Goal: Task Accomplishment & Management: Use online tool/utility

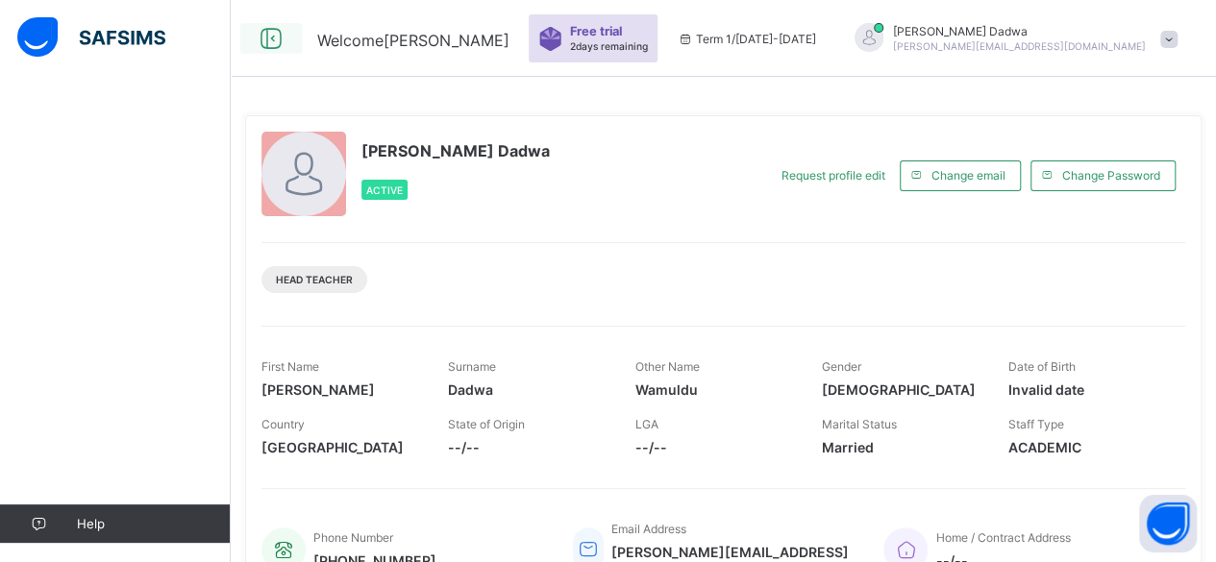
click at [277, 35] on icon at bounding box center [271, 39] width 33 height 28
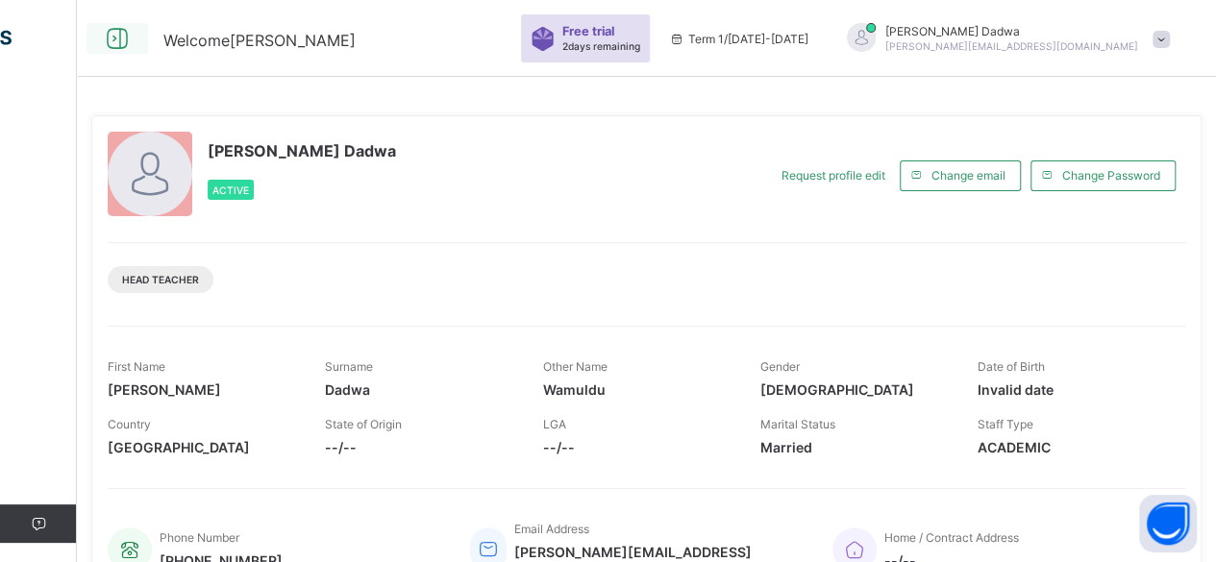
click at [113, 42] on icon at bounding box center [117, 39] width 33 height 28
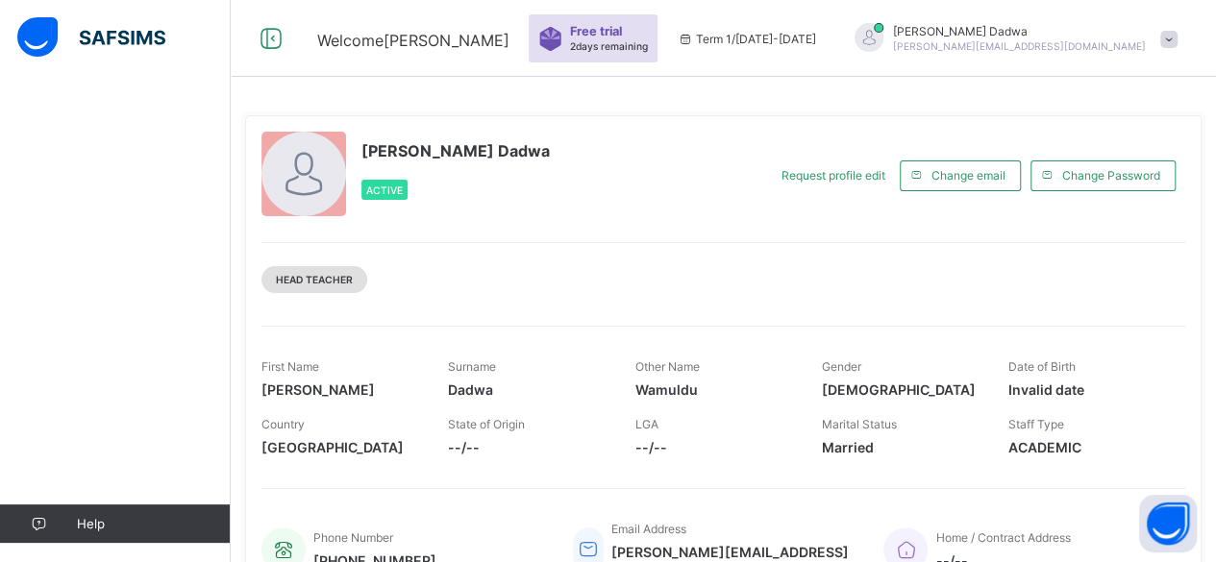
click at [317, 280] on span "Head Teacher" at bounding box center [314, 280] width 77 height 12
click at [1038, 37] on div "[PERSON_NAME] [PERSON_NAME][EMAIL_ADDRESS][DOMAIN_NAME]" at bounding box center [1019, 38] width 253 height 29
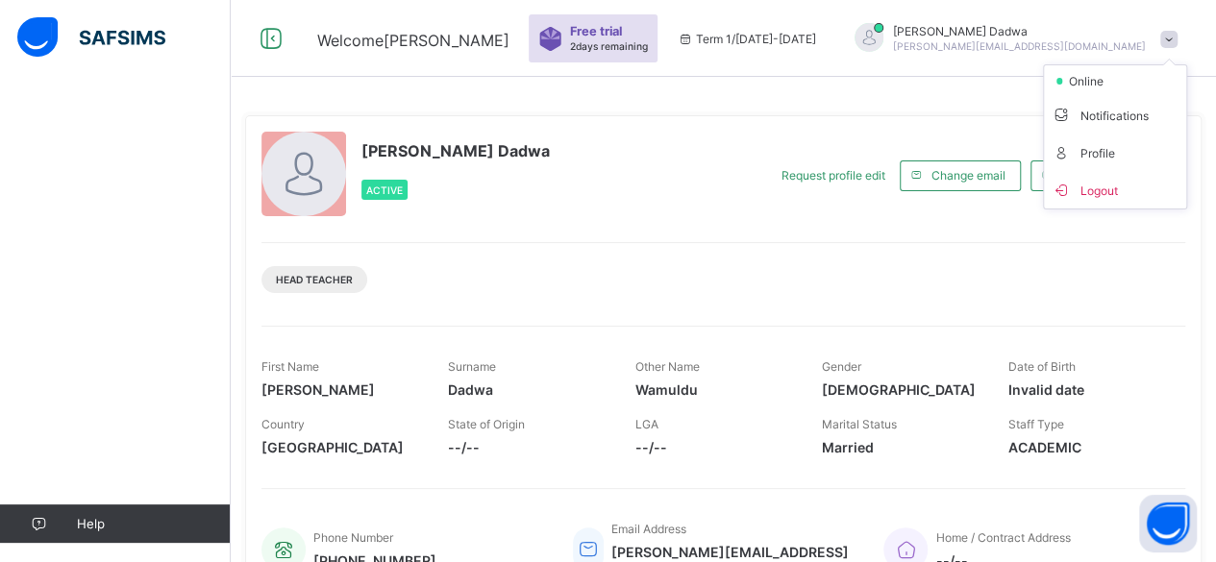
click at [1038, 37] on div "[PERSON_NAME] [PERSON_NAME][EMAIL_ADDRESS][DOMAIN_NAME]" at bounding box center [1019, 38] width 253 height 29
click at [1177, 37] on span at bounding box center [1168, 39] width 17 height 17
click at [1109, 186] on span "Logout" at bounding box center [1115, 190] width 127 height 22
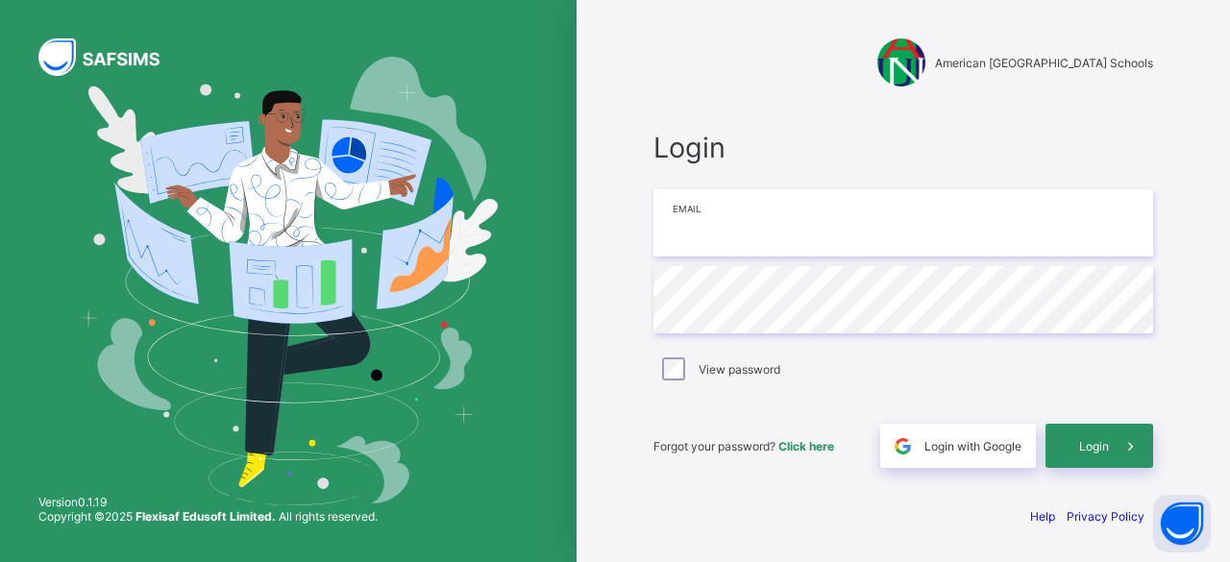
type input "**********"
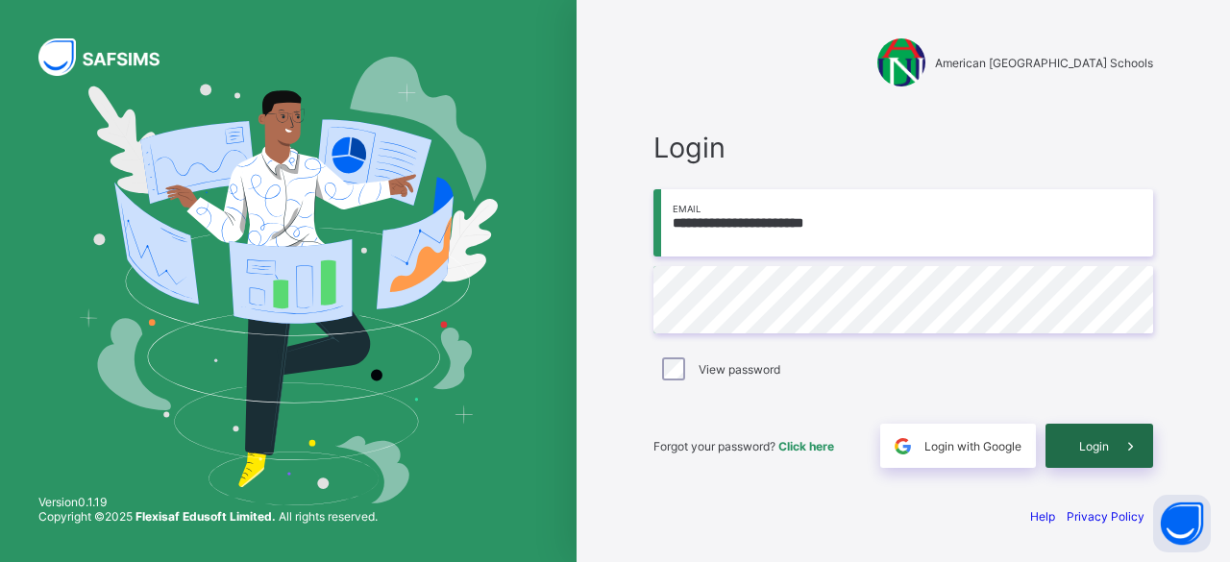
click at [1096, 441] on span "Login" at bounding box center [1094, 446] width 30 height 14
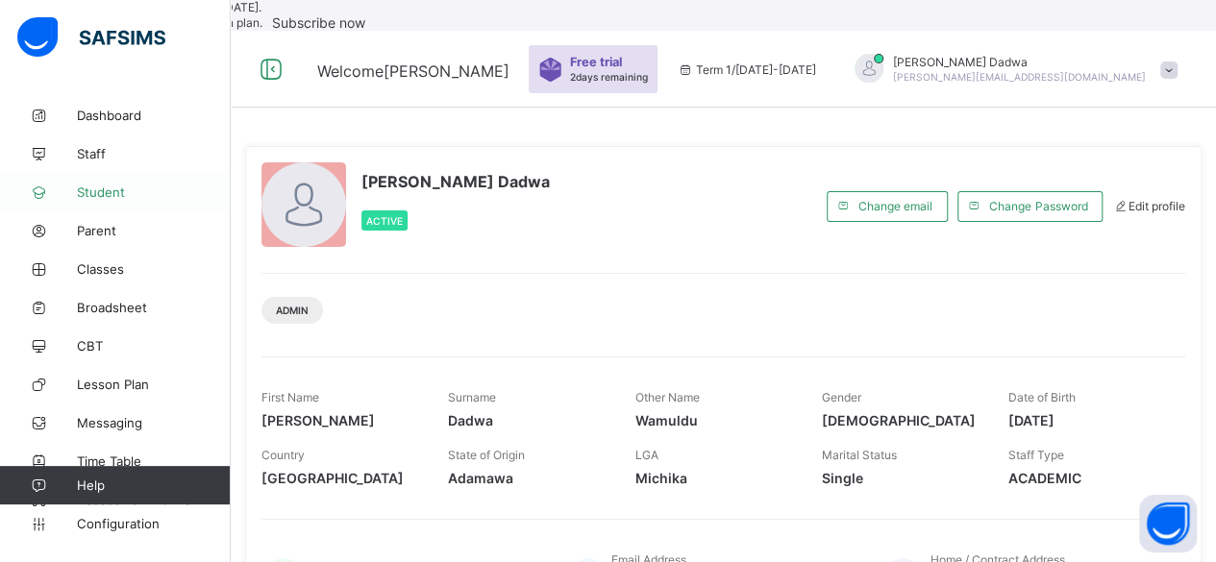
click at [112, 193] on span "Student" at bounding box center [154, 192] width 154 height 15
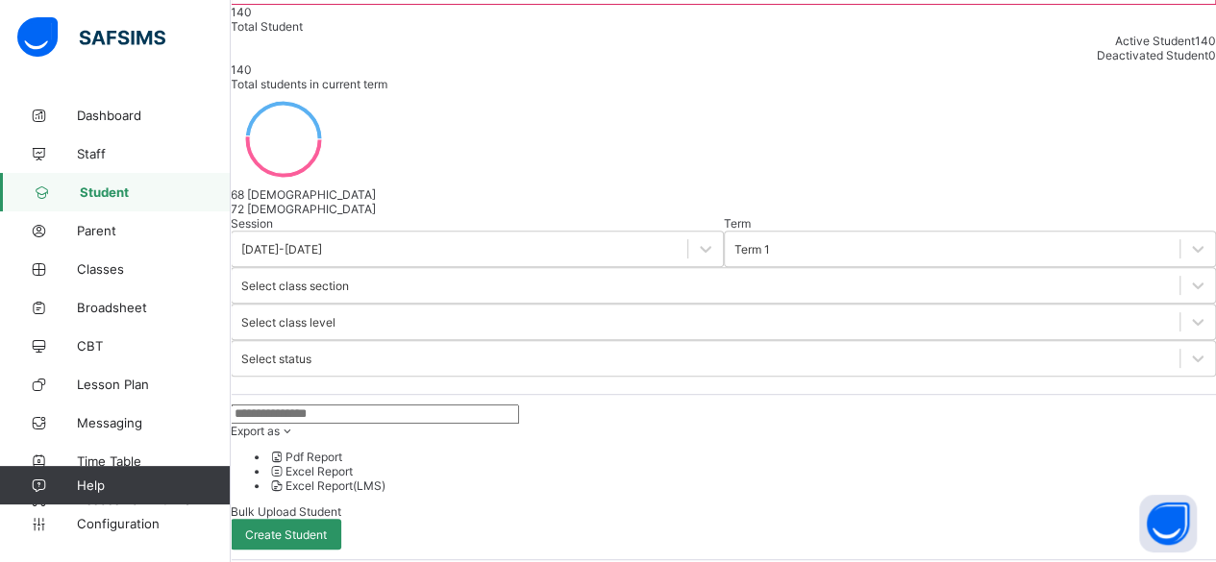
scroll to position [153, 0]
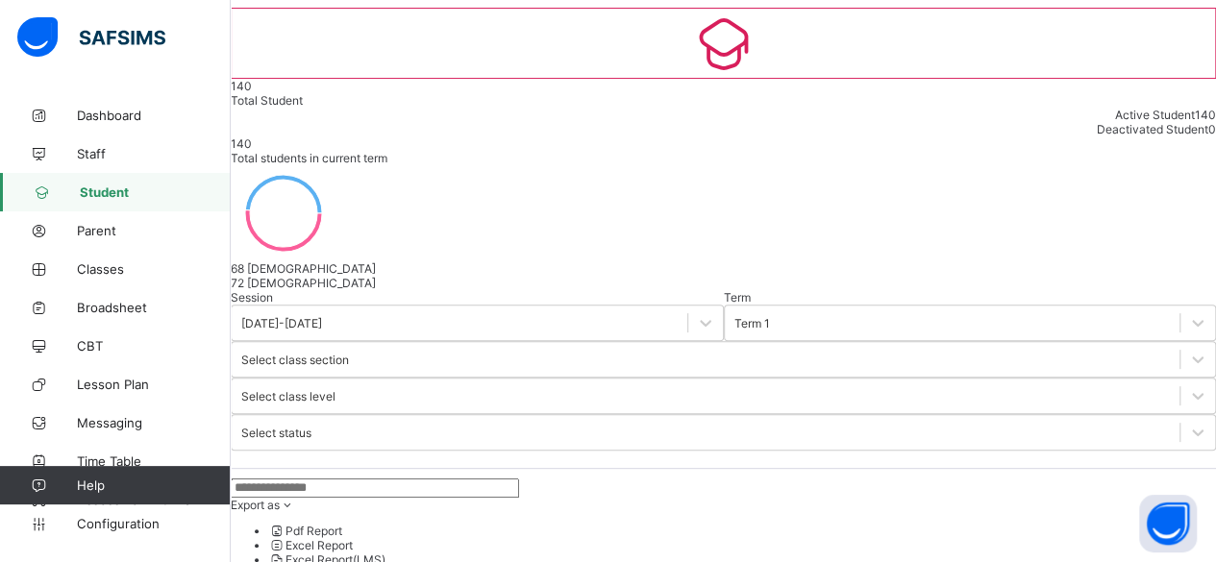
select select "**"
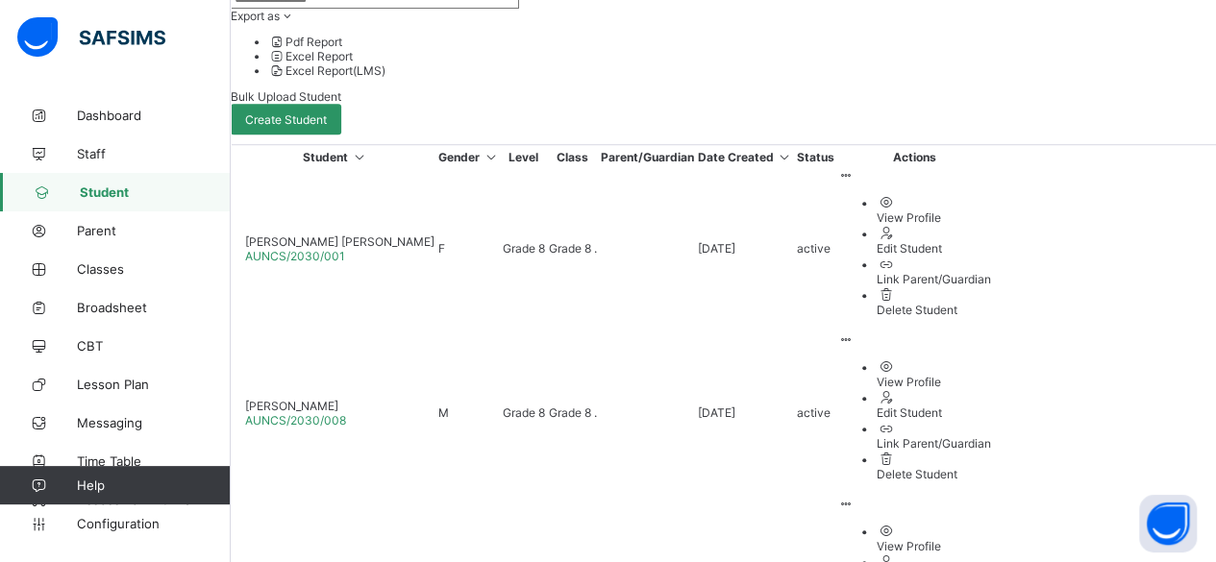
scroll to position [161, 0]
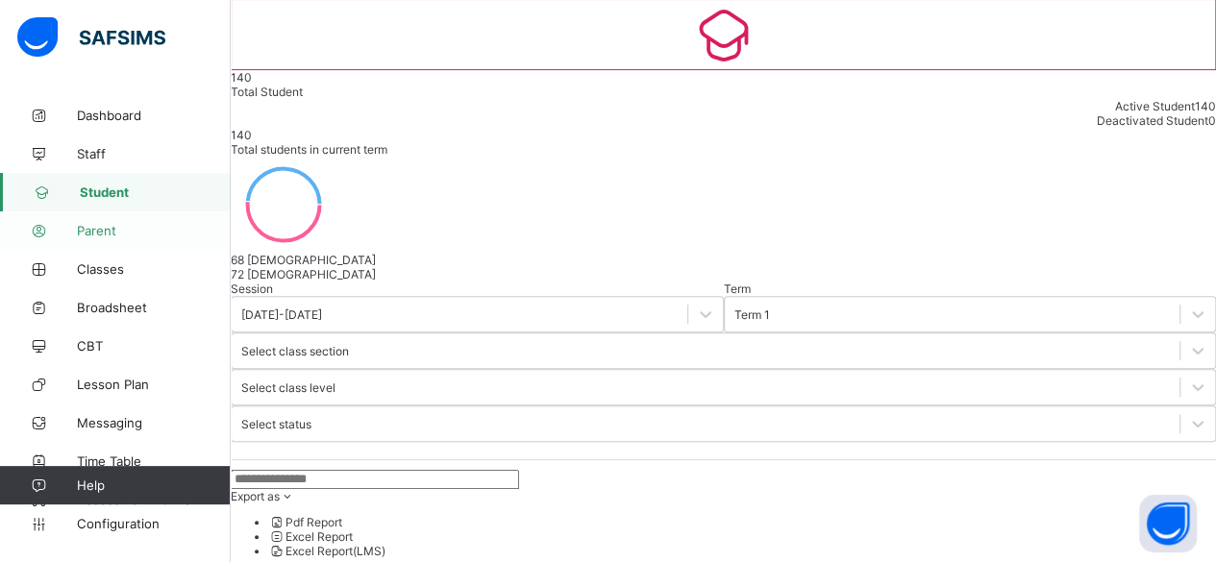
click at [104, 228] on span "Parent" at bounding box center [154, 230] width 154 height 15
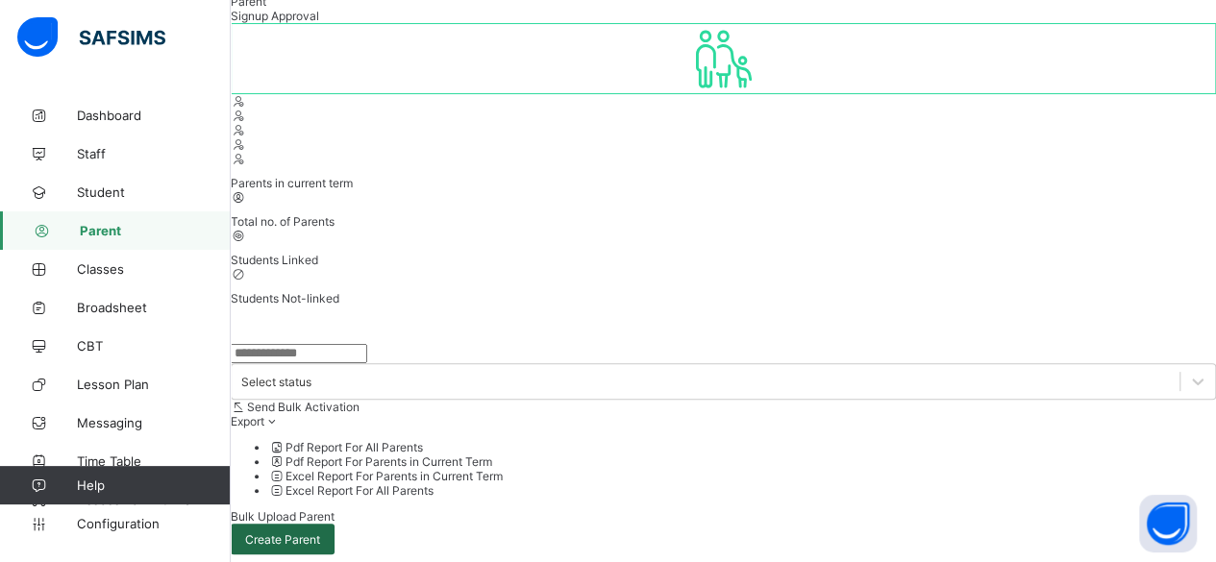
click at [320, 533] on span "Create Parent" at bounding box center [282, 540] width 75 height 14
select select "**"
type input "******"
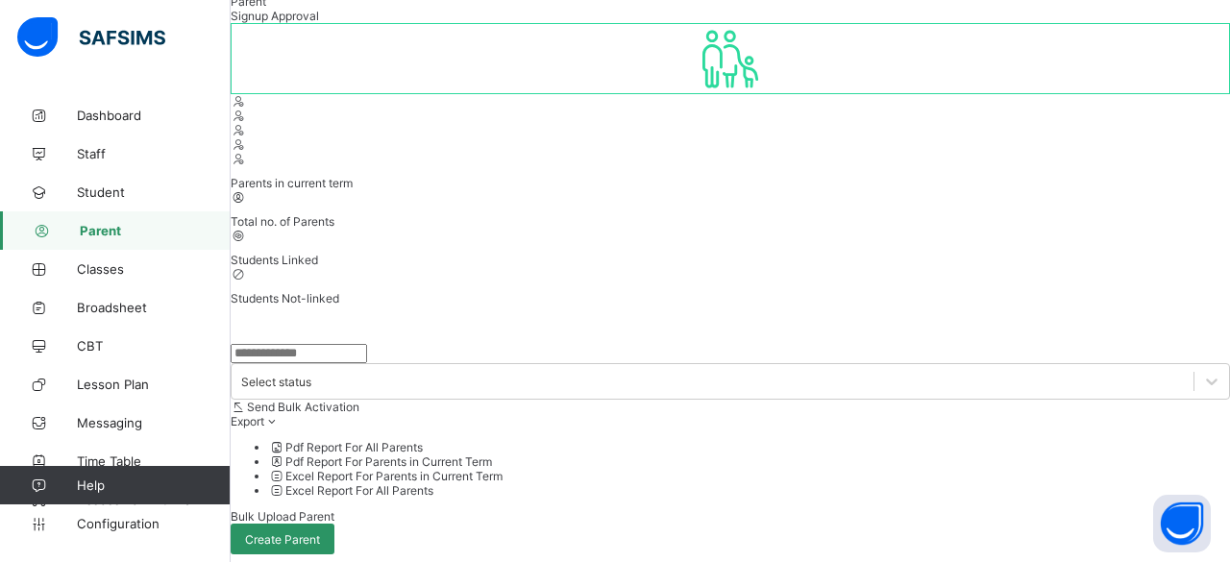
type input "*****"
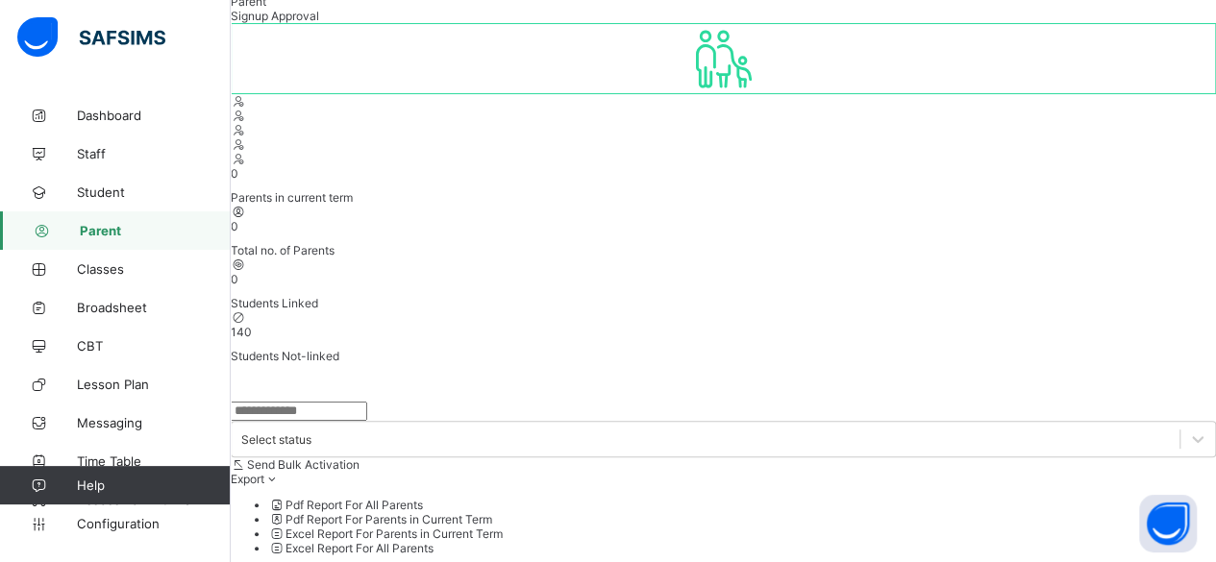
scroll to position [245, 0]
type input "**********"
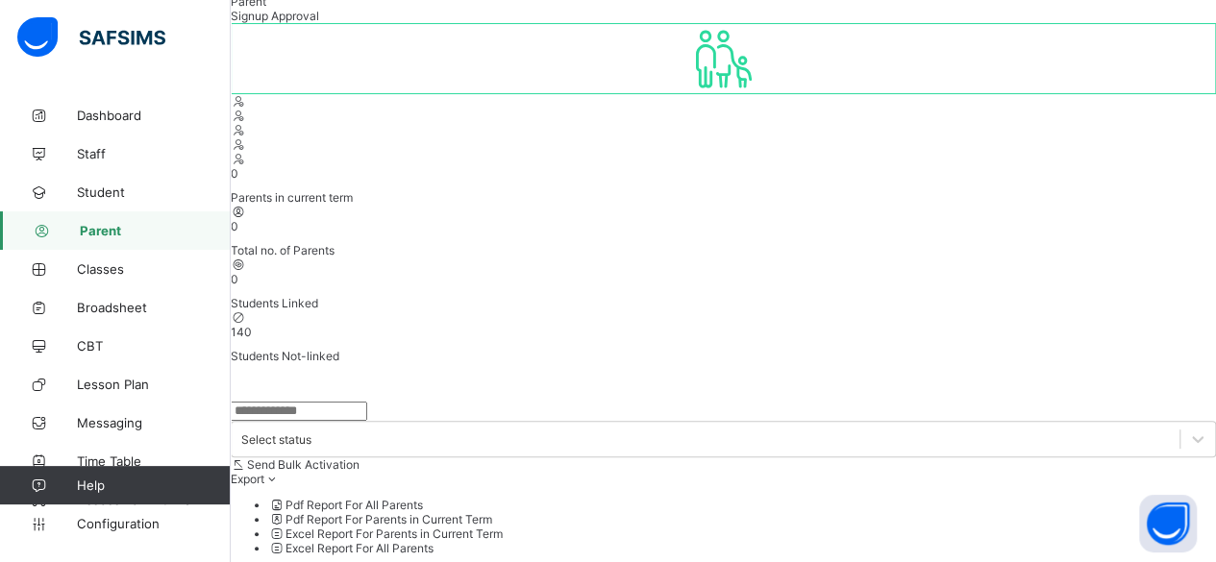
scroll to position [302, 0]
type input "*"
type input "*******"
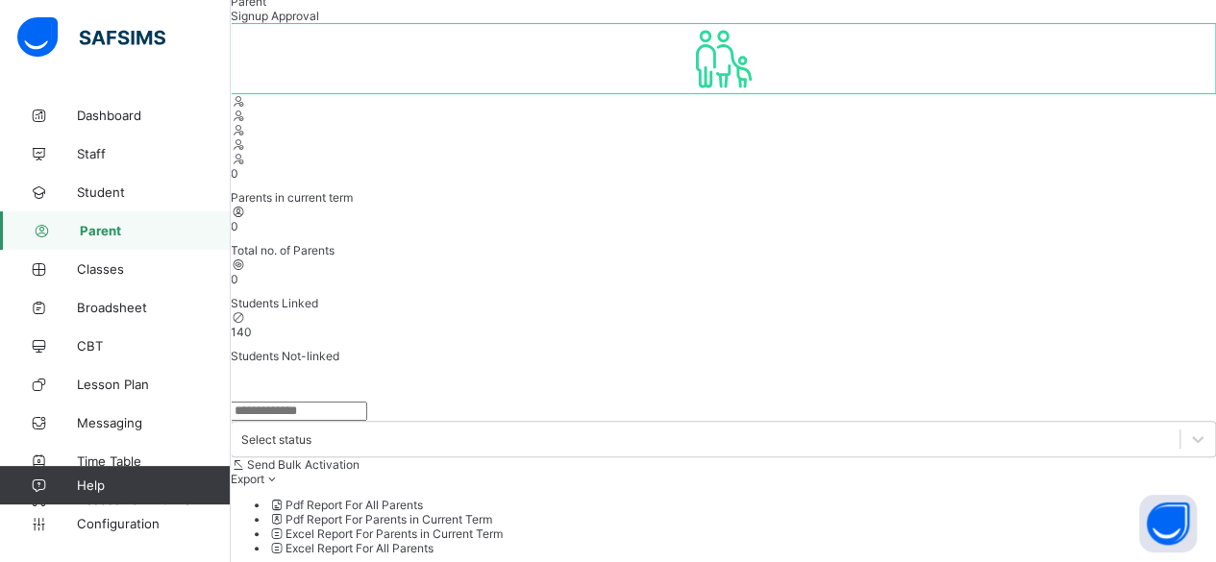
scroll to position [726, 0]
type textarea "*********"
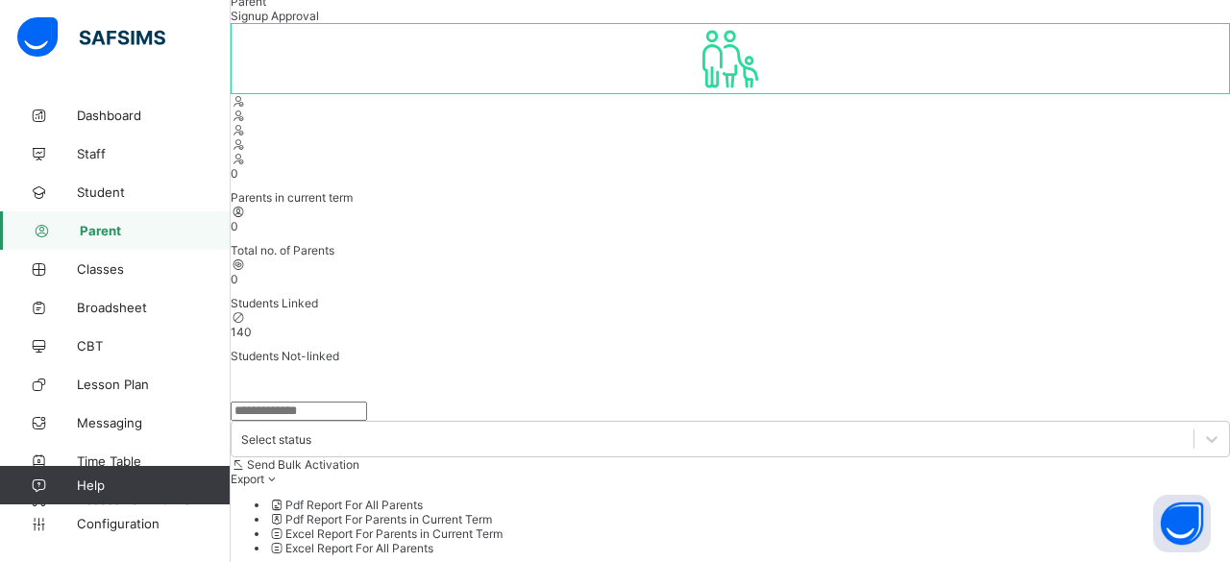
type input "*"
type input "****"
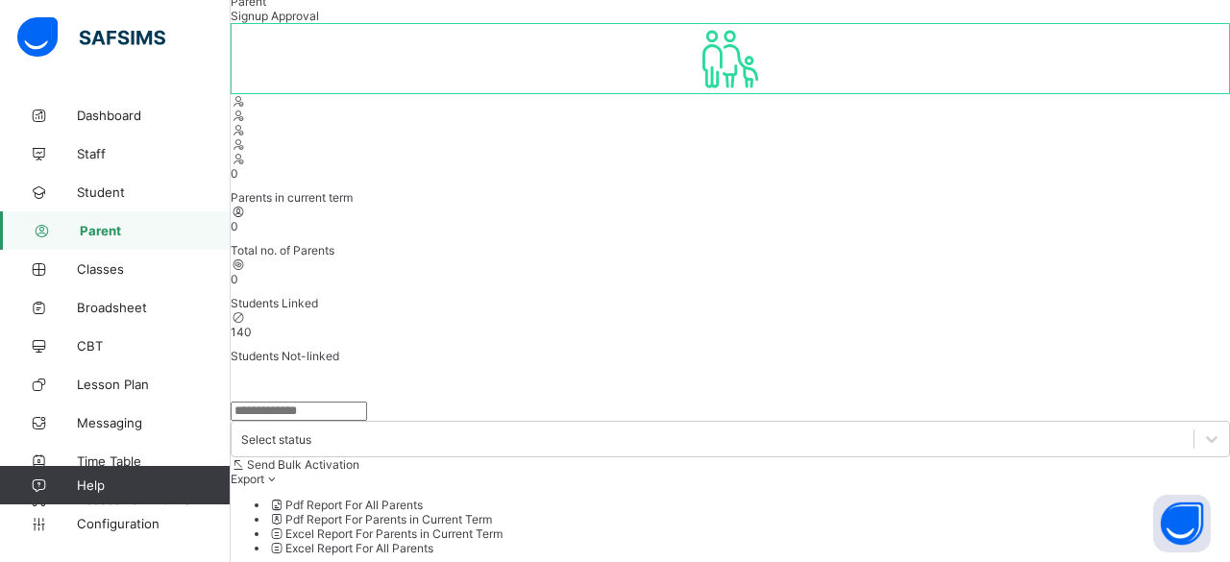
type input "****"
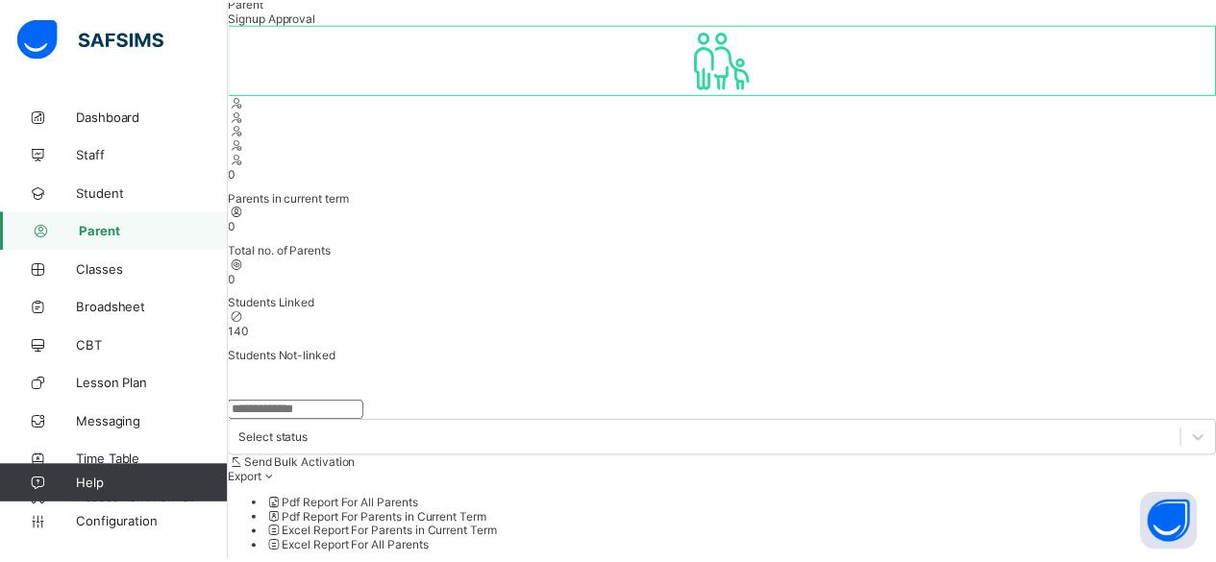
scroll to position [308, 0]
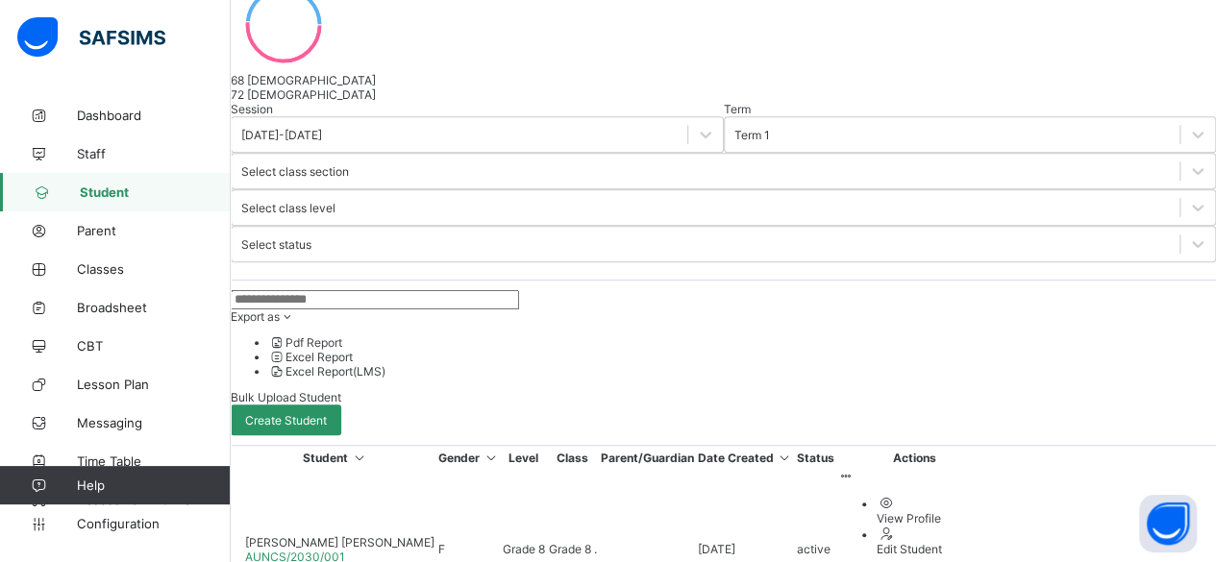
scroll to position [258, 0]
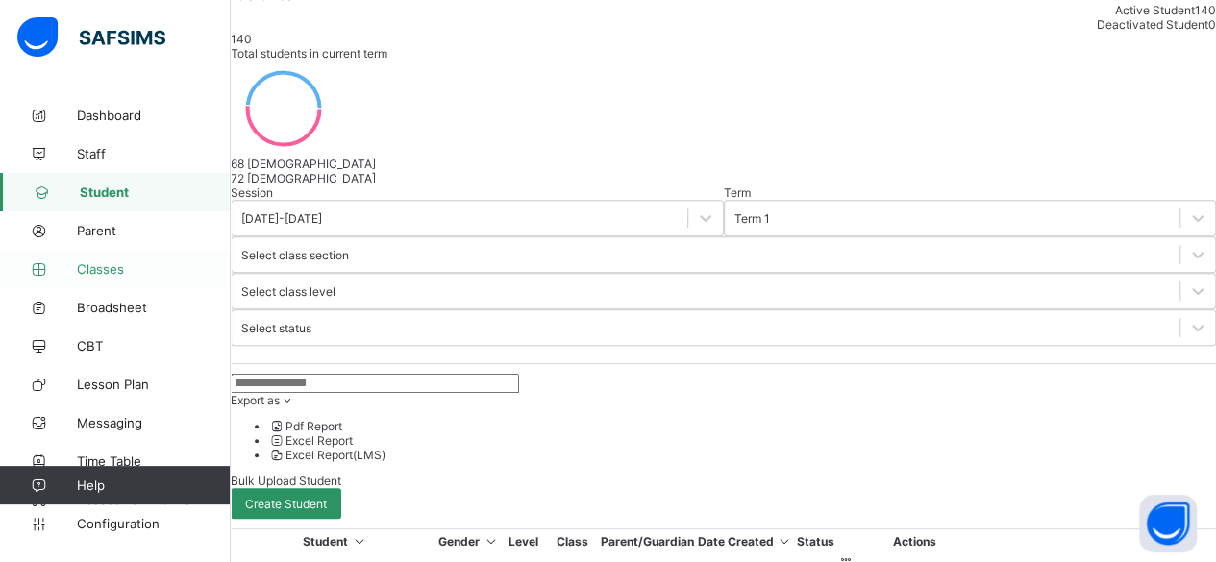
click at [119, 267] on span "Classes" at bounding box center [154, 268] width 154 height 15
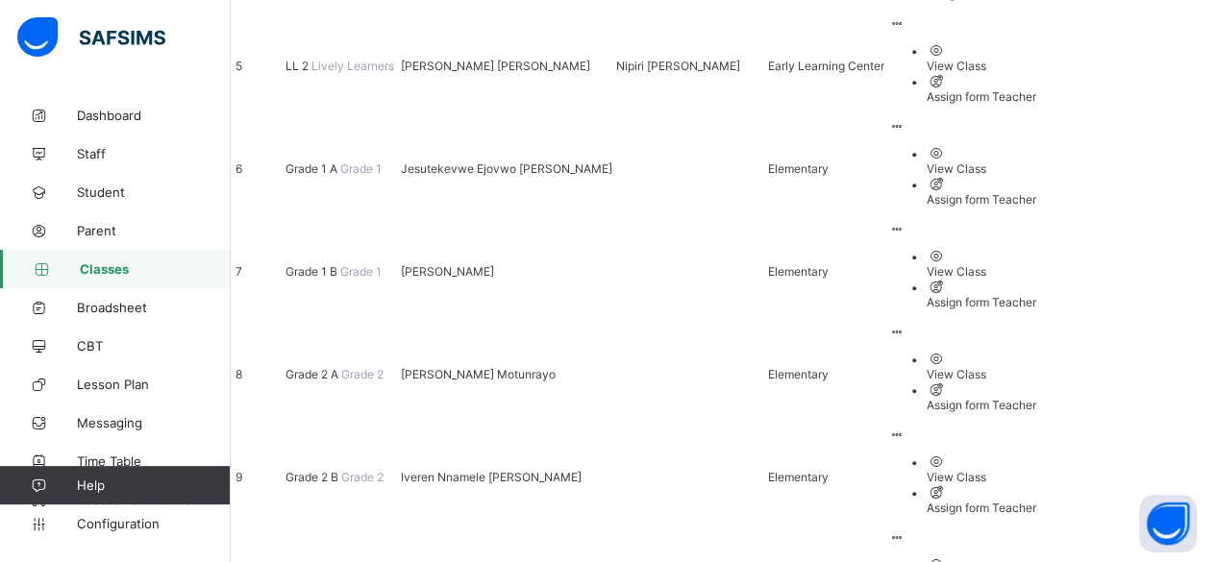
scroll to position [769, 0]
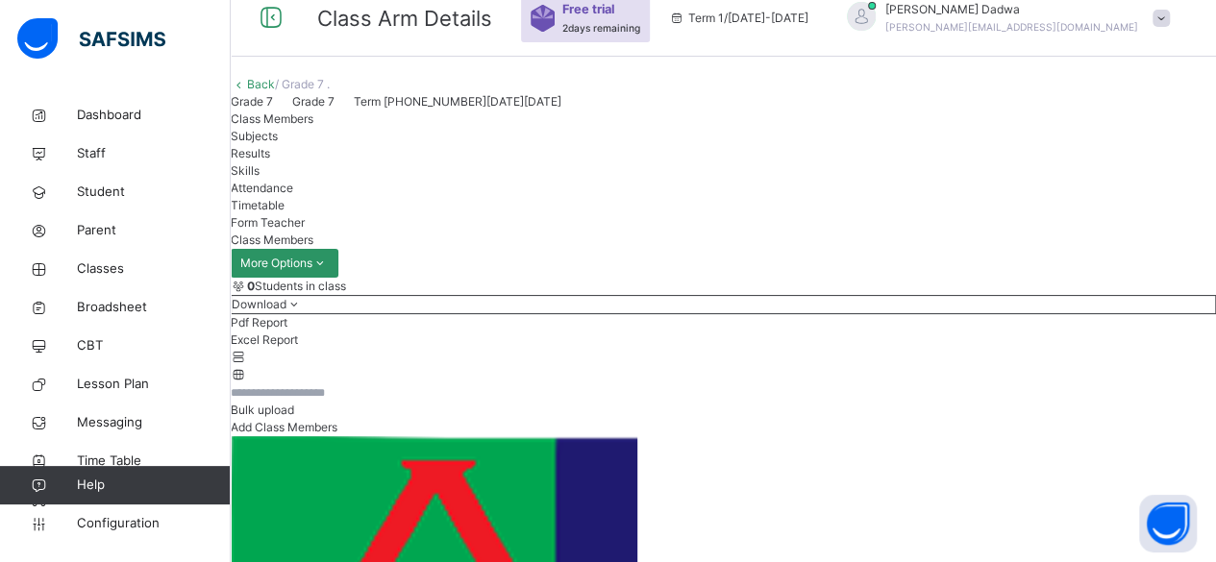
scroll to position [444, 0]
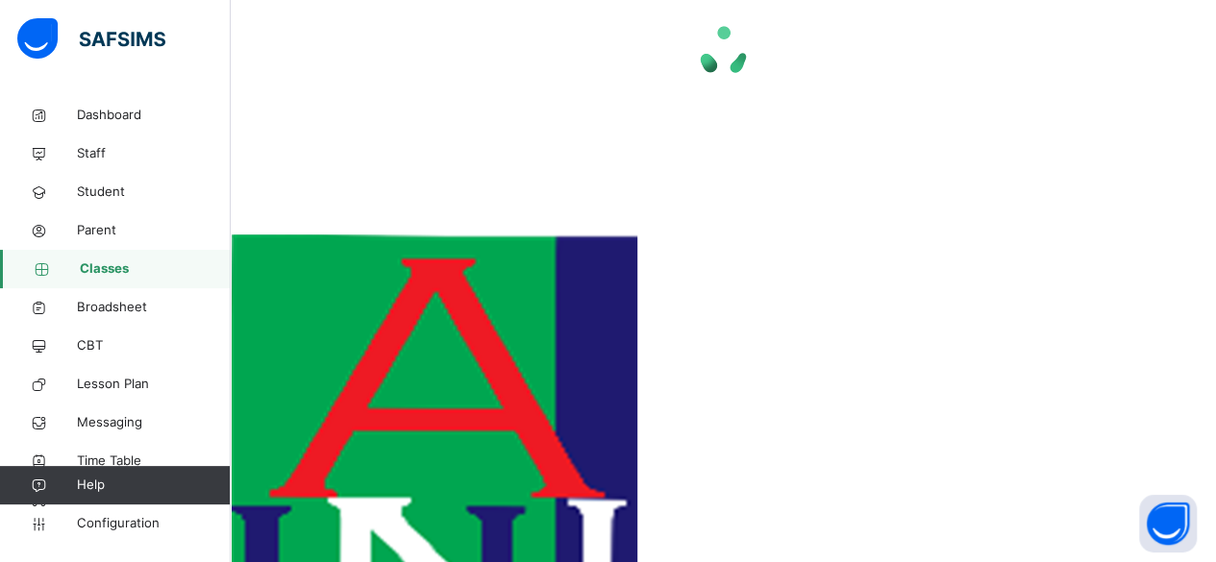
scroll to position [58, 0]
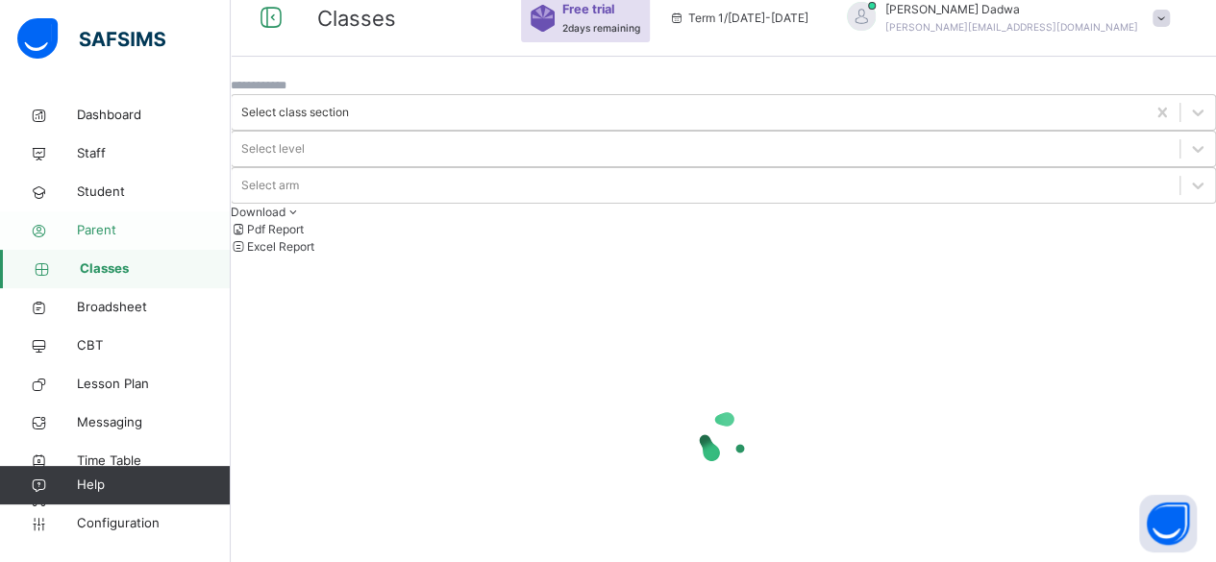
click at [124, 225] on span "Parent" at bounding box center [154, 230] width 154 height 19
select select "**"
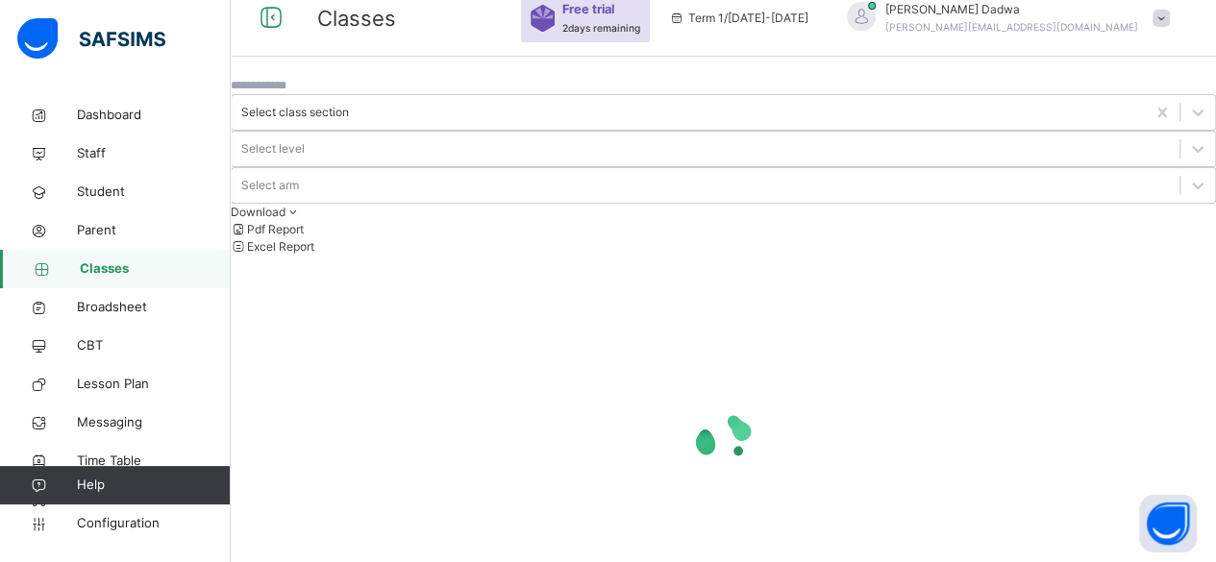
click at [346, 94] on input "text" at bounding box center [288, 85] width 115 height 17
type input "*"
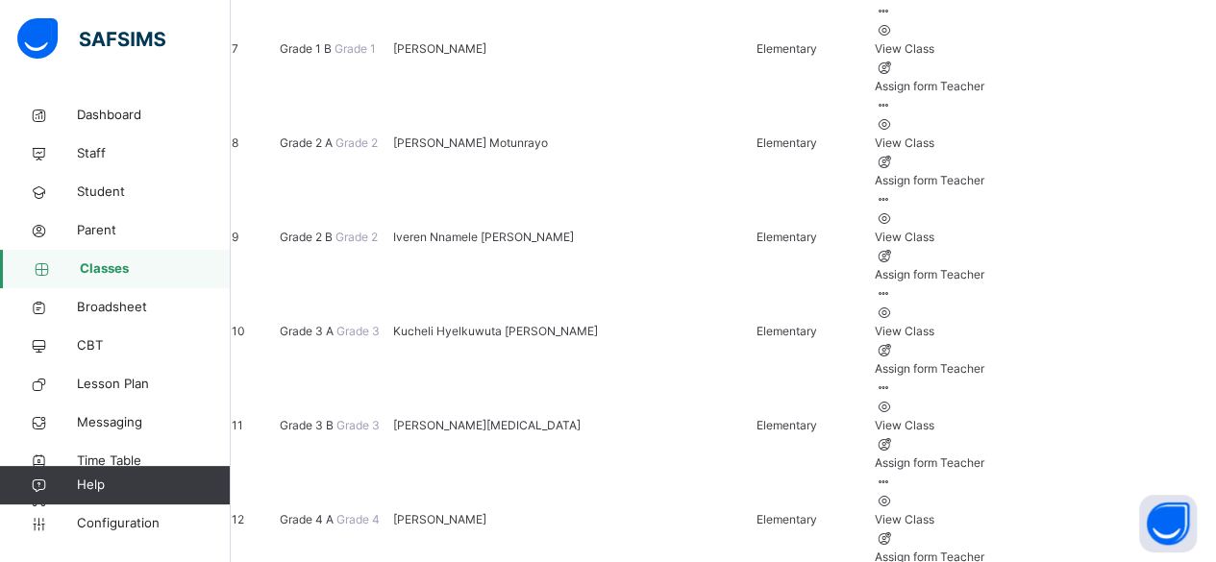
scroll to position [923, 0]
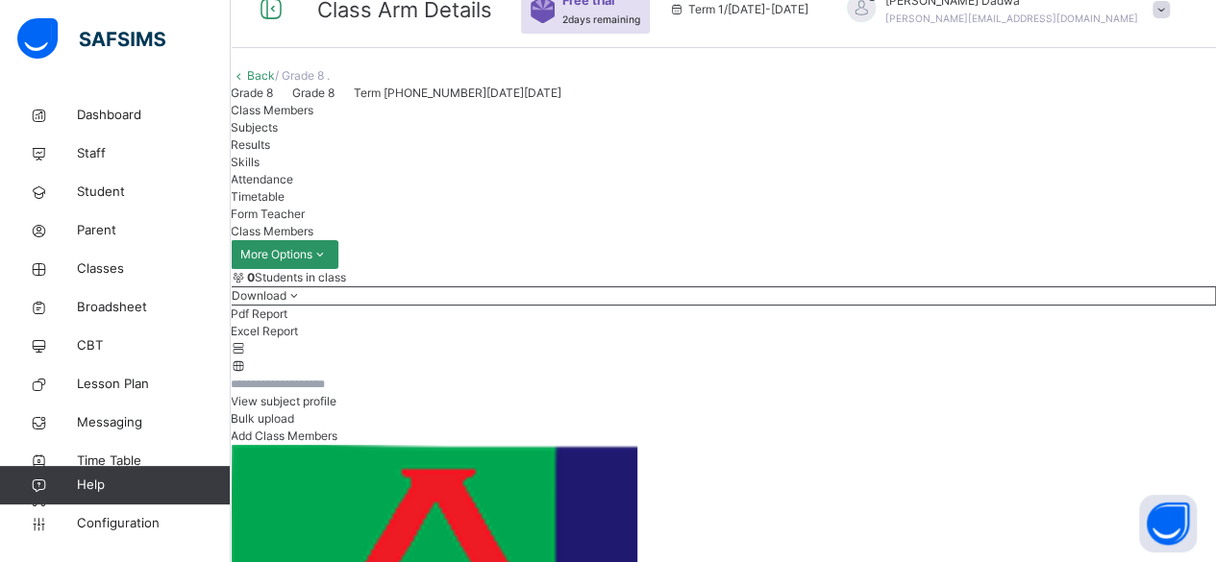
scroll to position [96, 0]
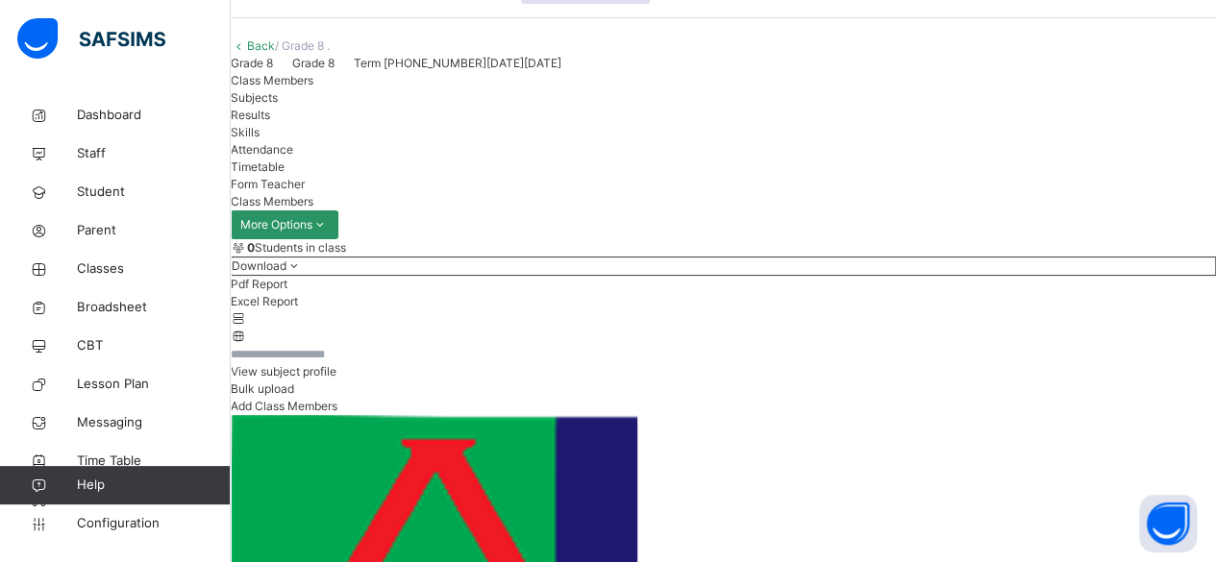
click at [278, 105] on span "Subjects" at bounding box center [254, 97] width 47 height 14
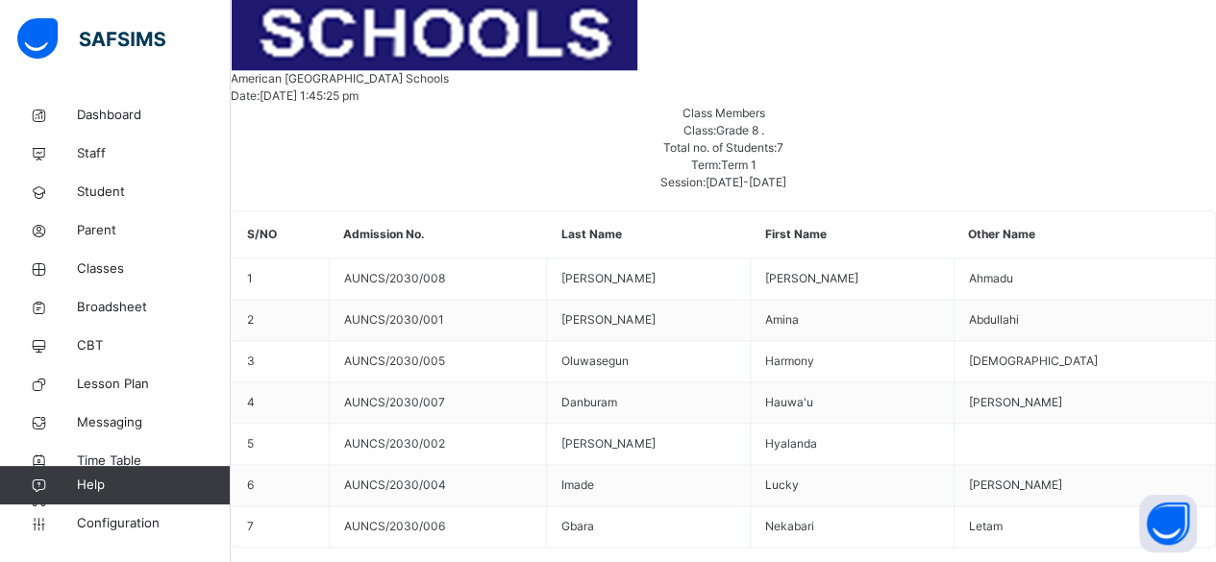
scroll to position [1022, 0]
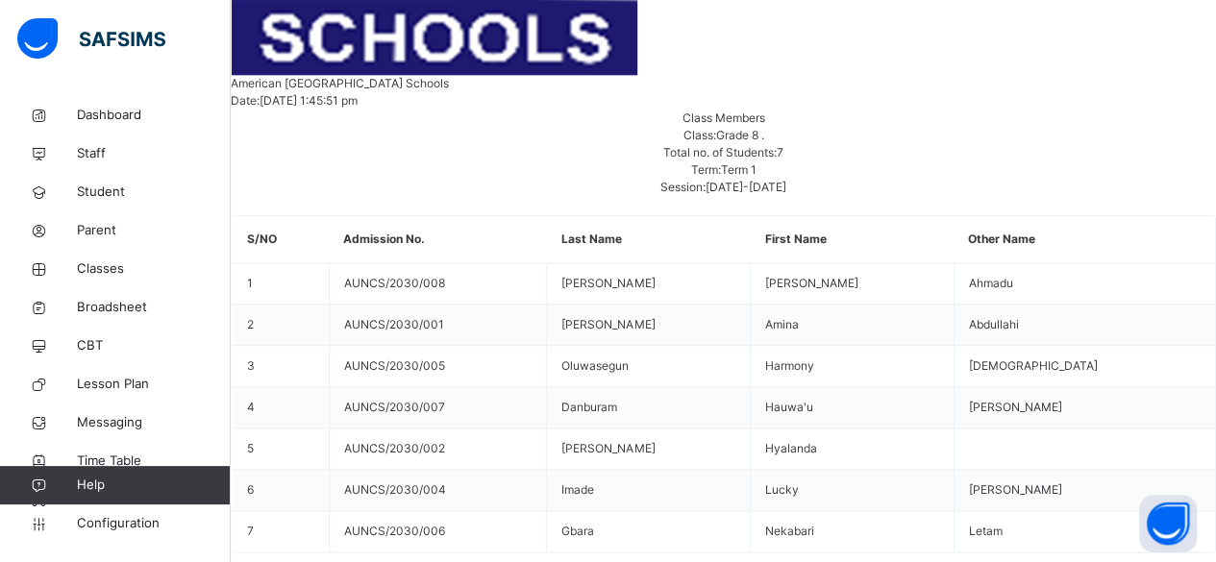
scroll to position [1118, 0]
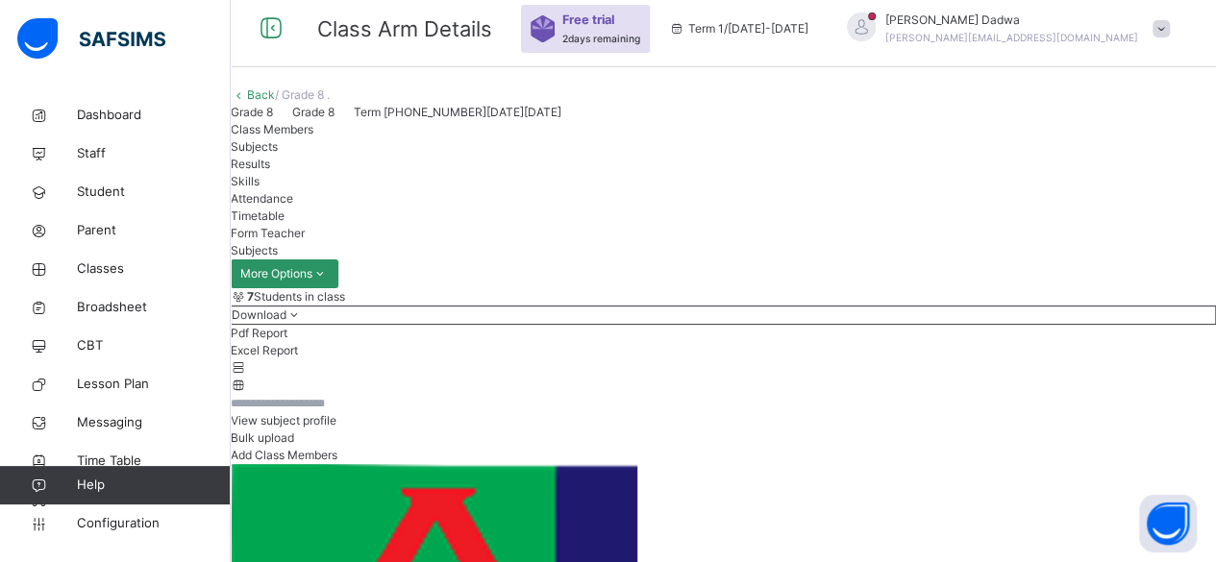
scroll to position [0, 0]
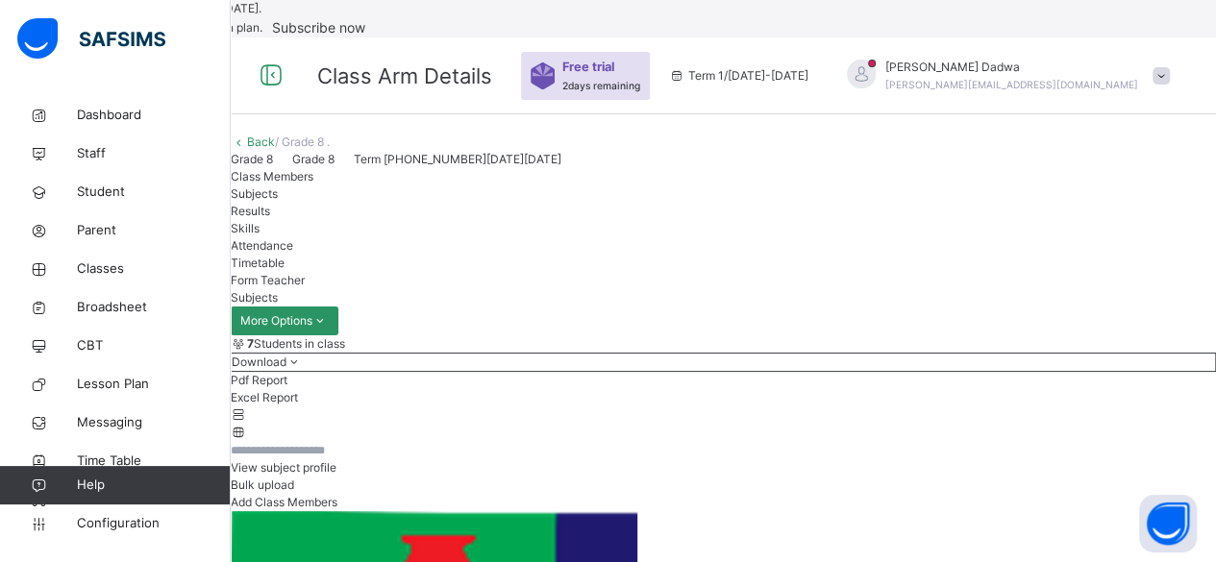
click at [305, 287] on span "Form Teacher" at bounding box center [268, 280] width 74 height 14
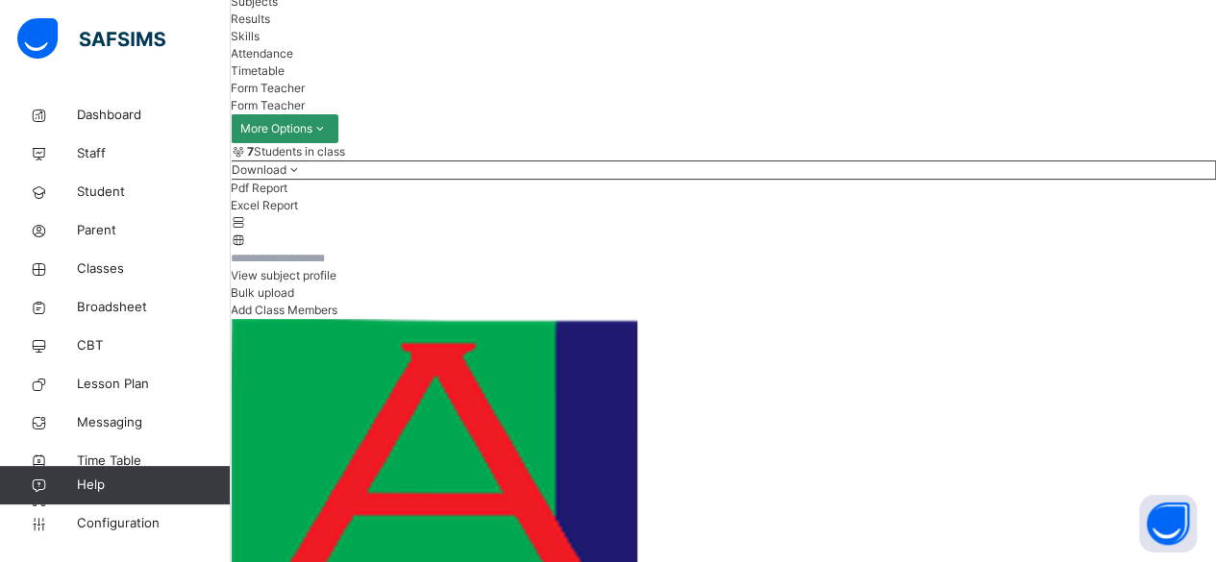
scroll to position [232, 0]
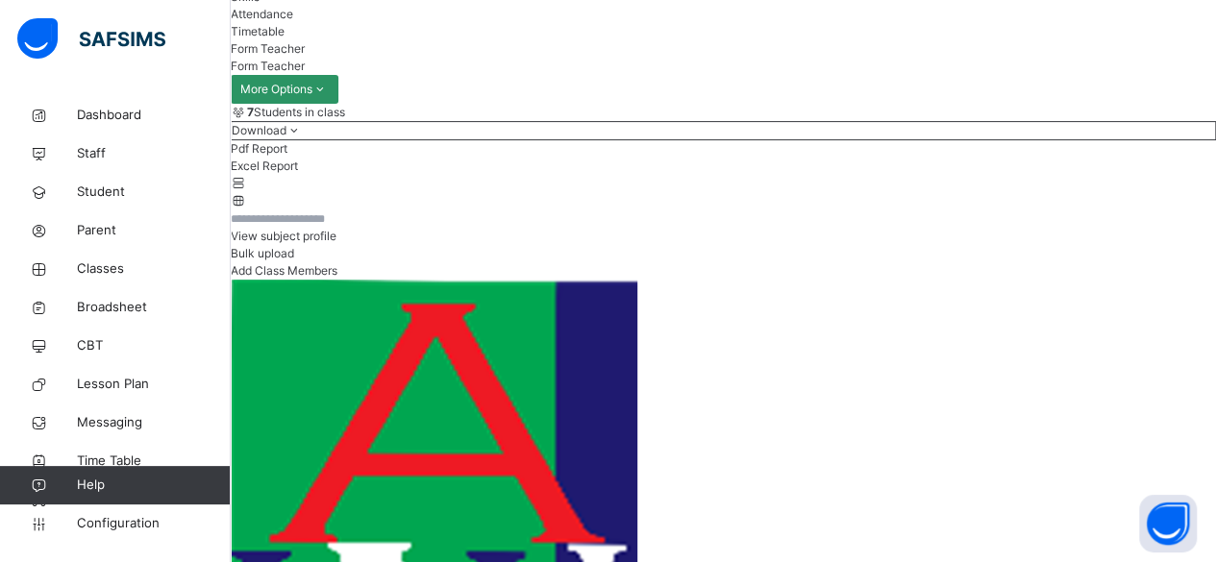
click at [665, 40] on div "Timetable" at bounding box center [723, 31] width 985 height 17
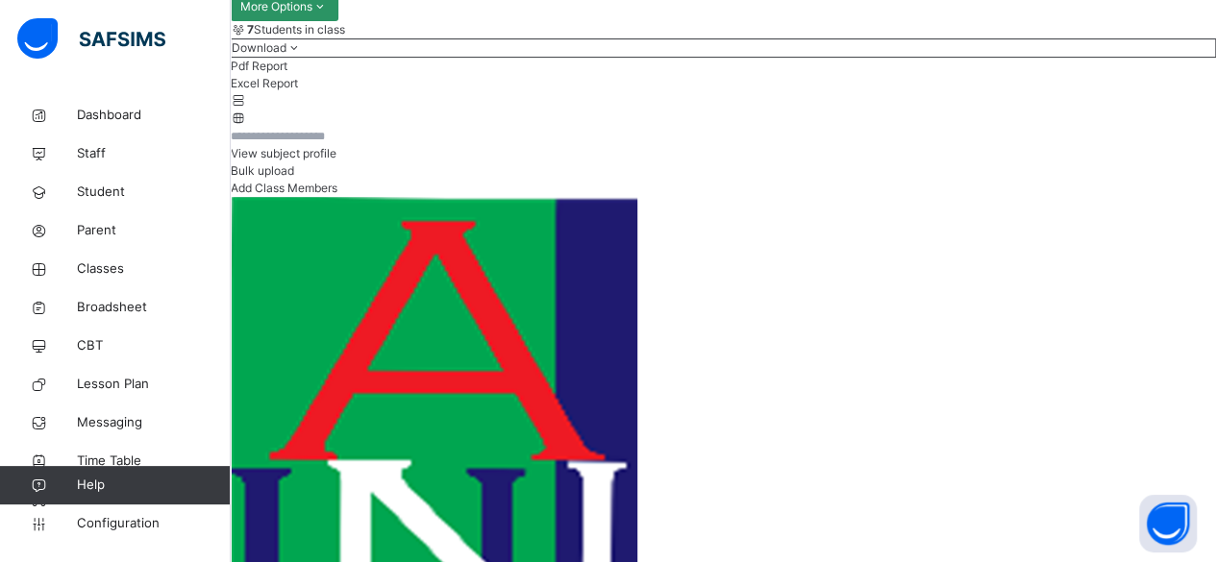
scroll to position [424, 0]
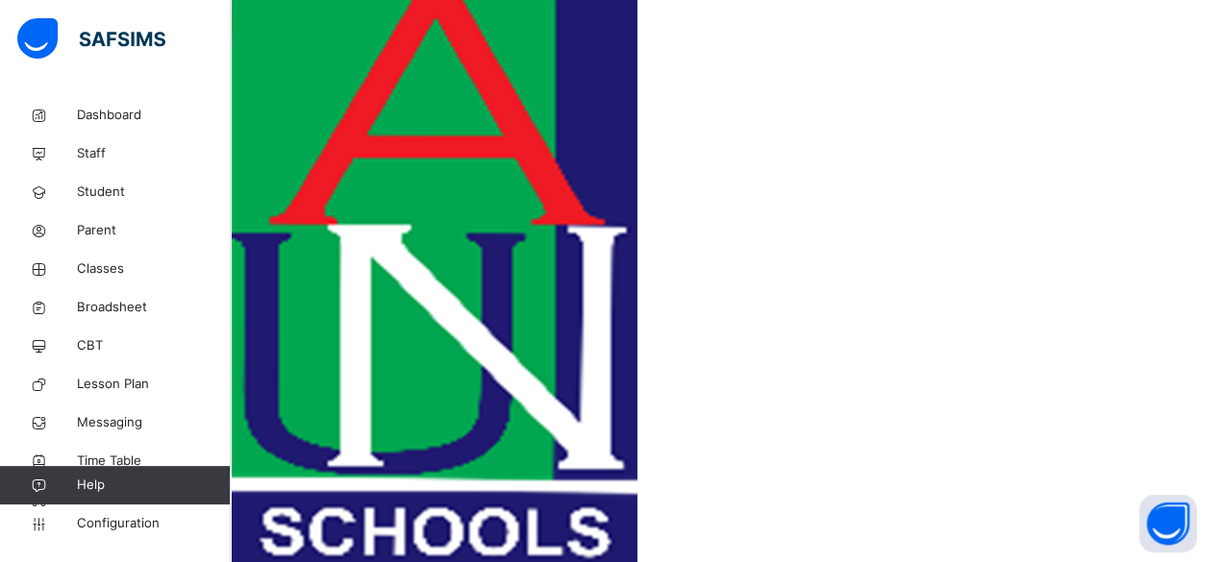
scroll to position [390, 0]
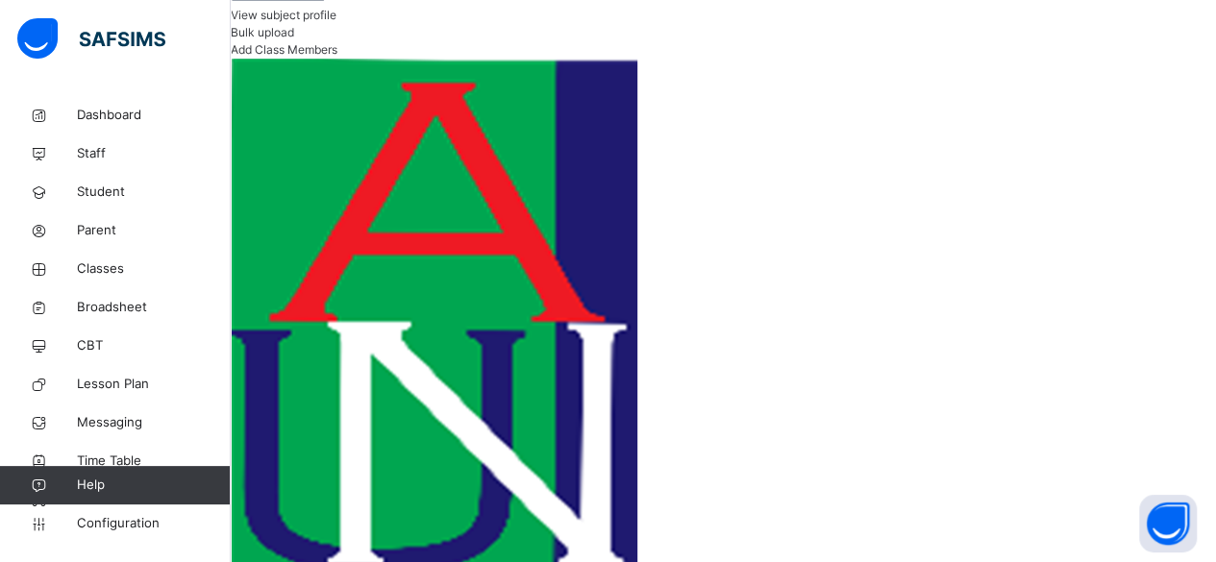
scroll to position [294, 0]
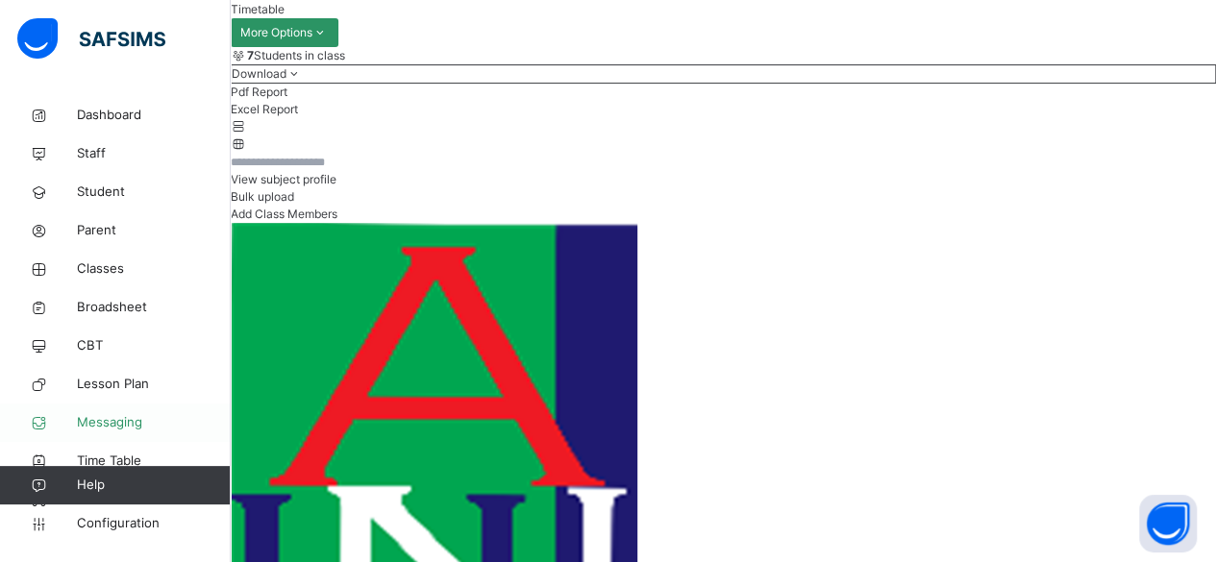
scroll to position [481, 0]
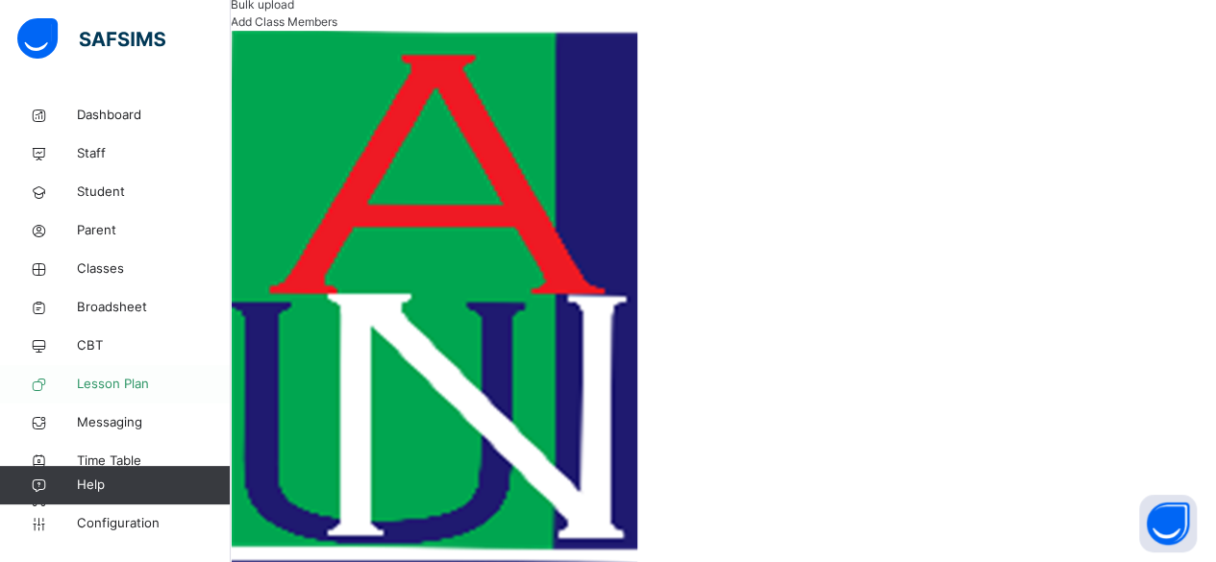
click at [123, 381] on span "Lesson Plan" at bounding box center [154, 384] width 154 height 19
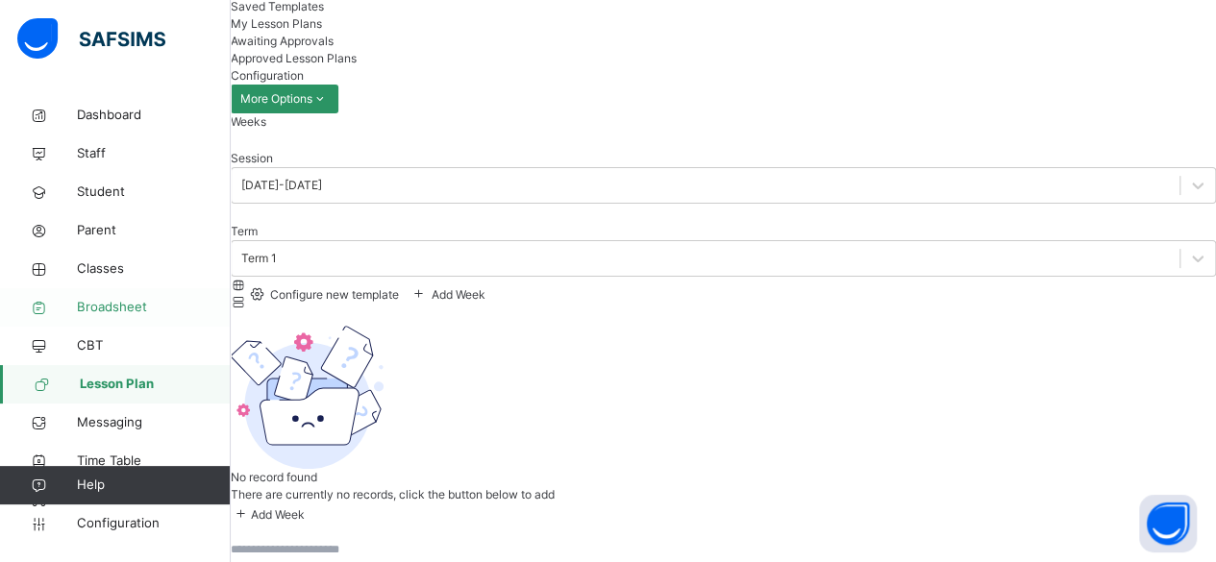
scroll to position [31, 0]
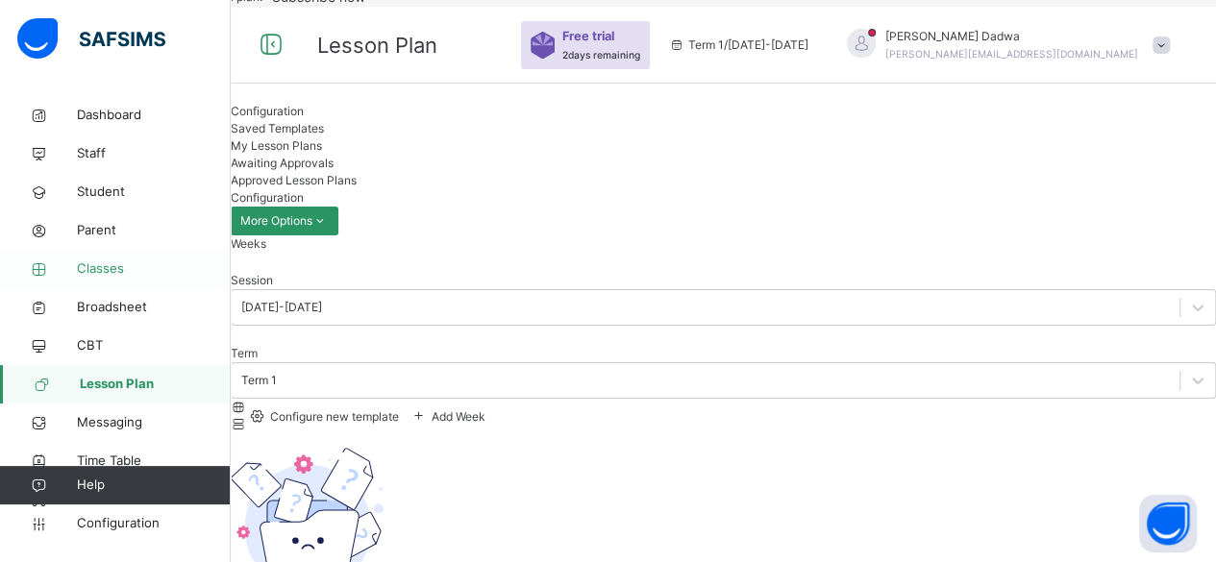
click at [130, 261] on span "Classes" at bounding box center [154, 269] width 154 height 19
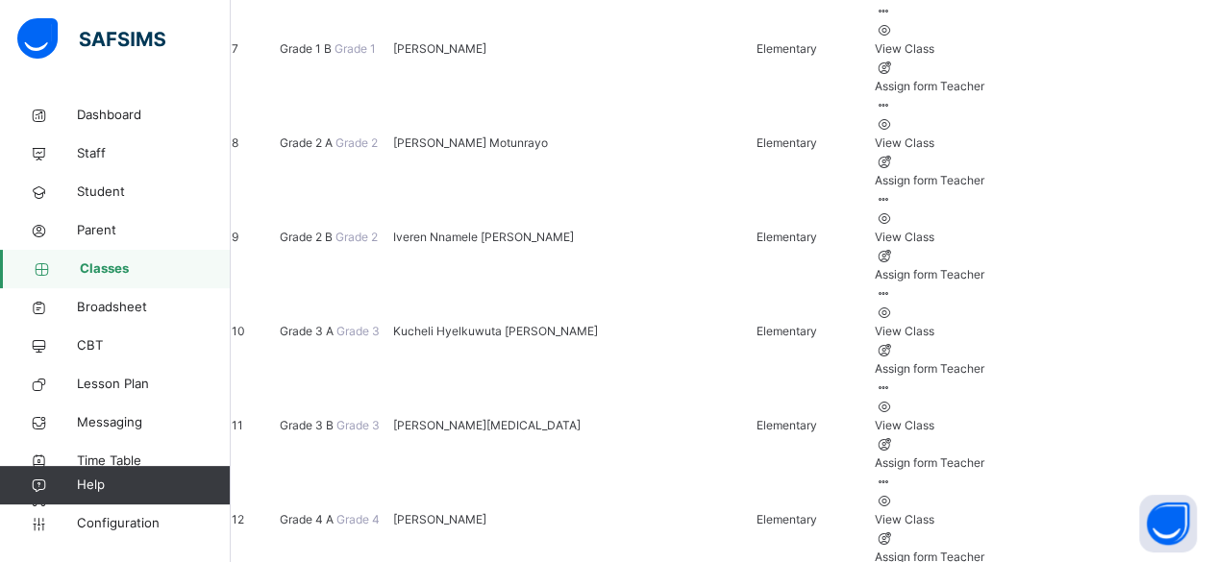
scroll to position [1184, 0]
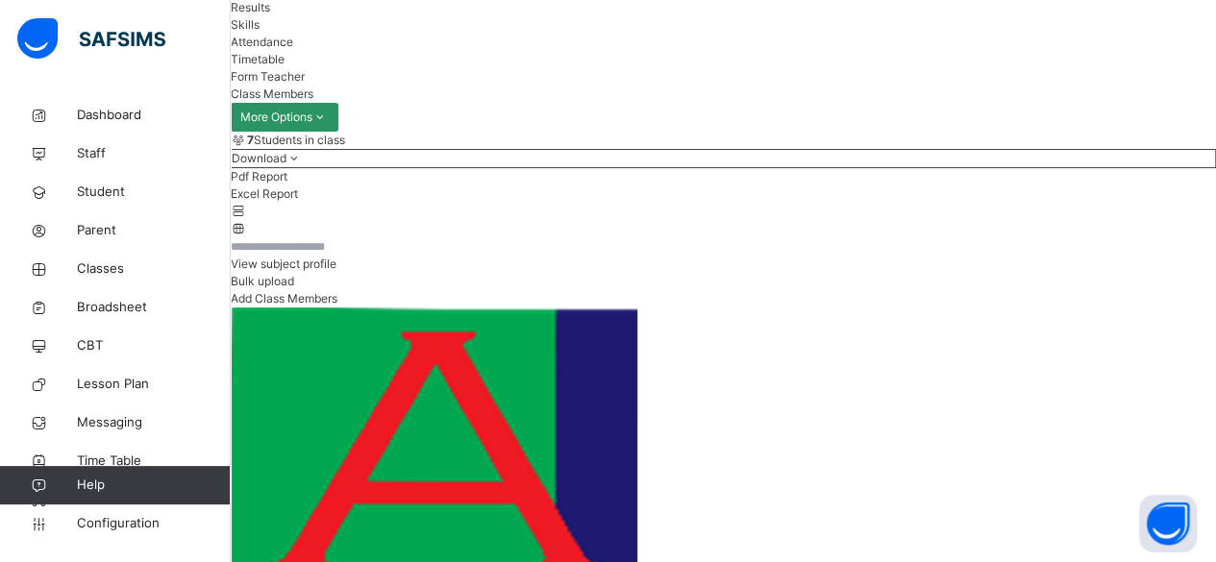
scroll to position [96, 0]
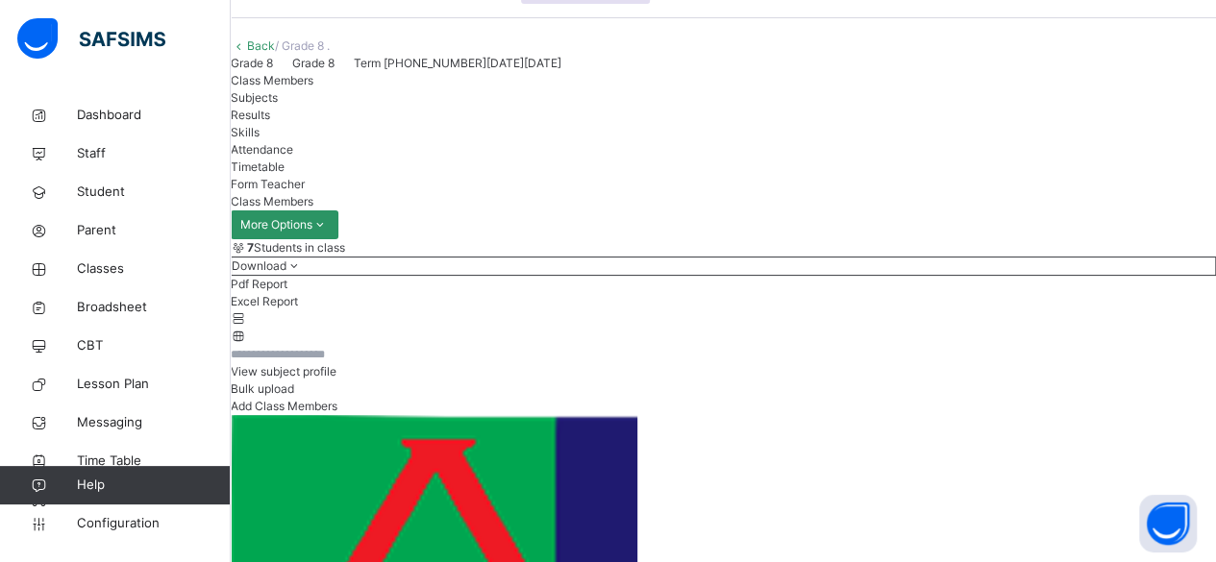
click at [336, 379] on span "View subject profile" at bounding box center [284, 371] width 106 height 14
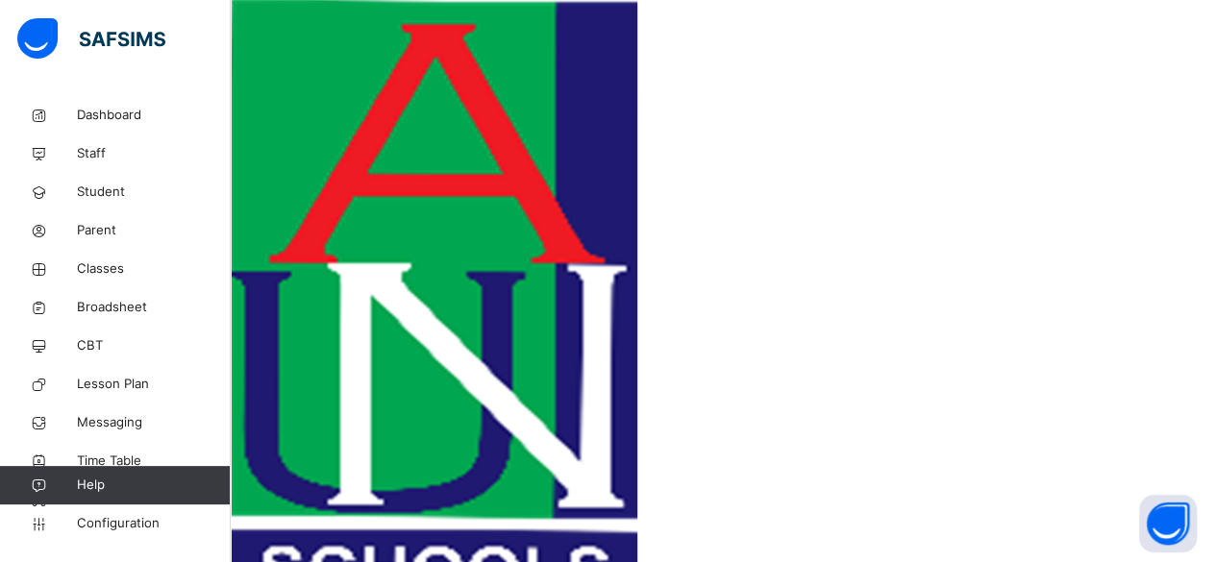
scroll to position [577, 0]
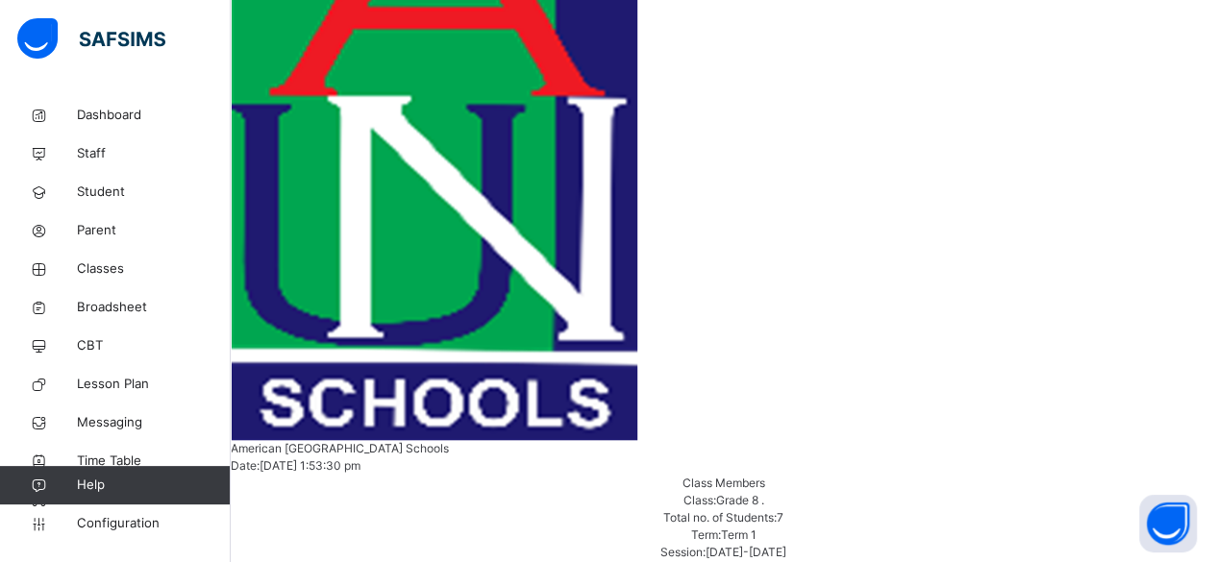
scroll to position [727, 0]
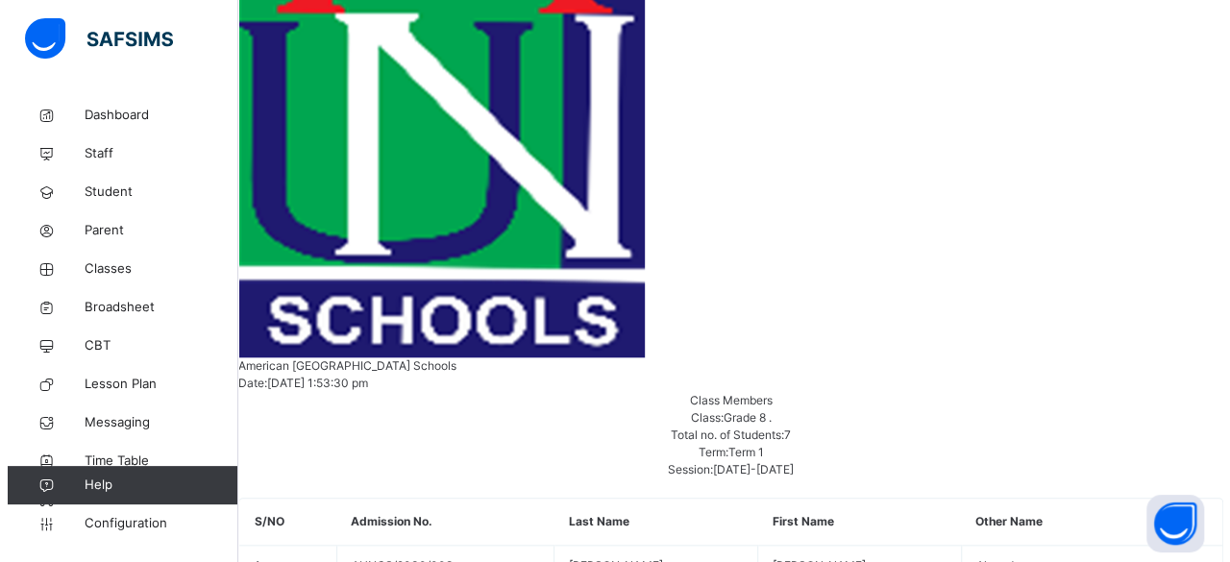
scroll to position [92, 548]
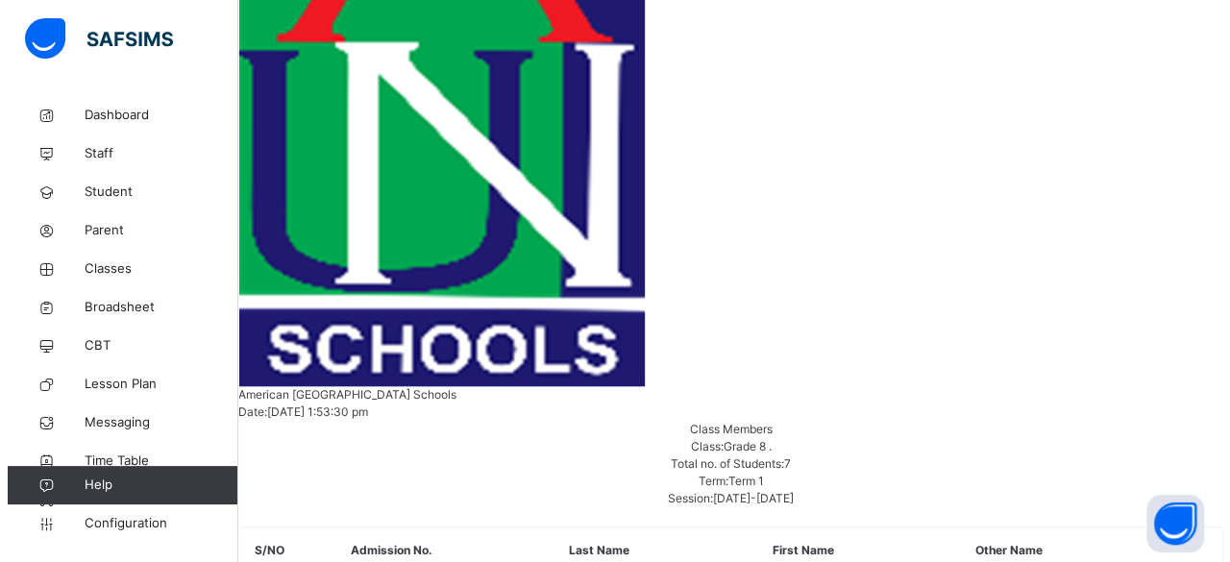
scroll to position [727, 0]
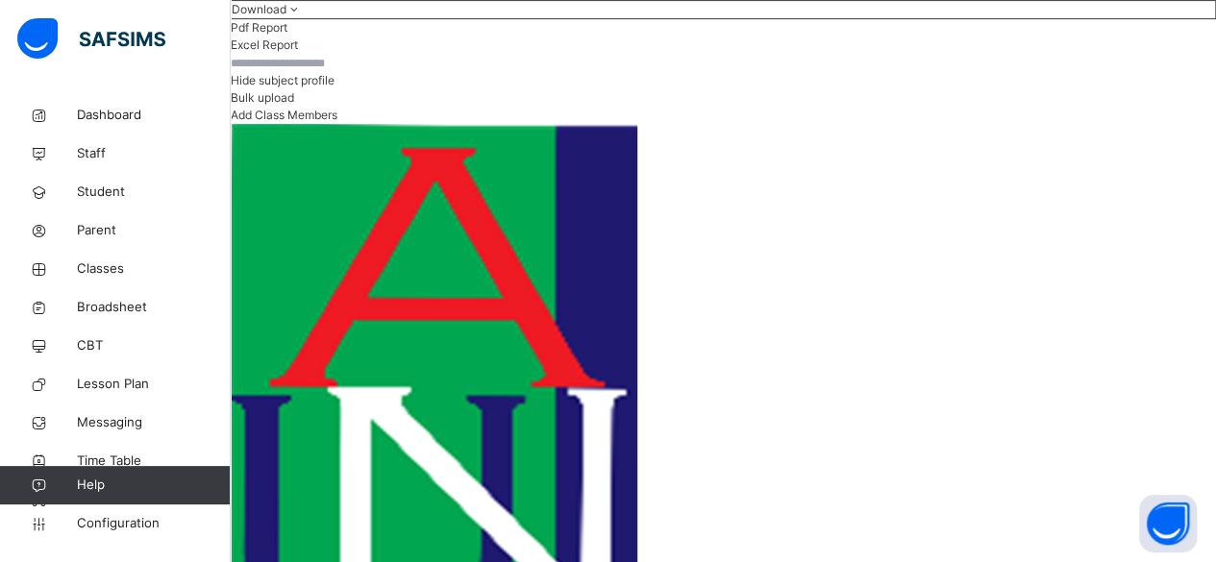
scroll to position [342, 0]
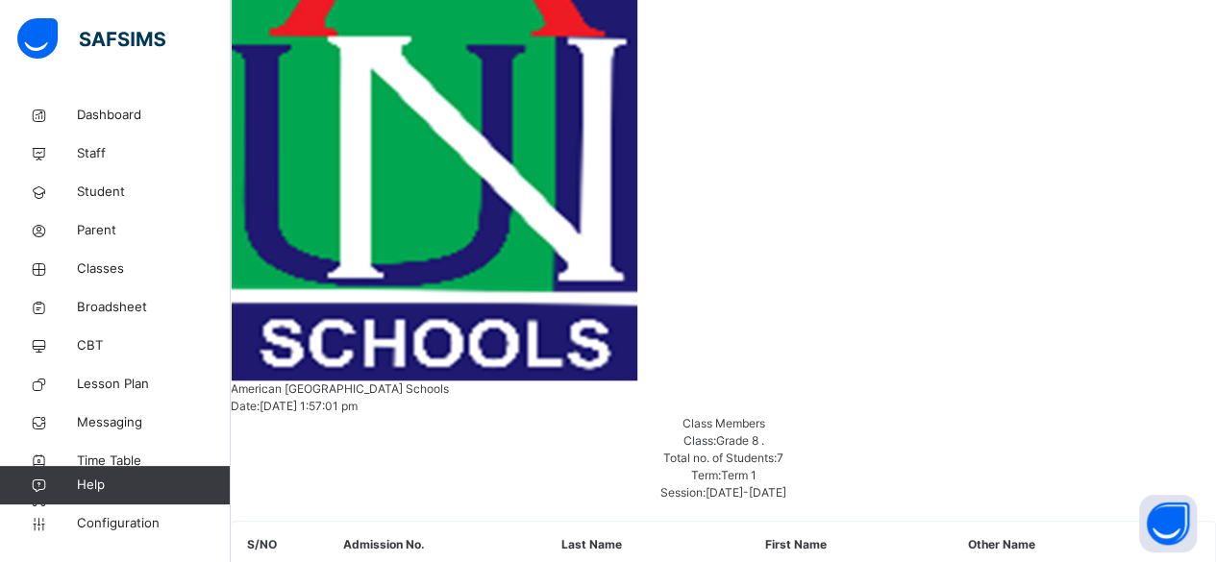
scroll to position [727, 0]
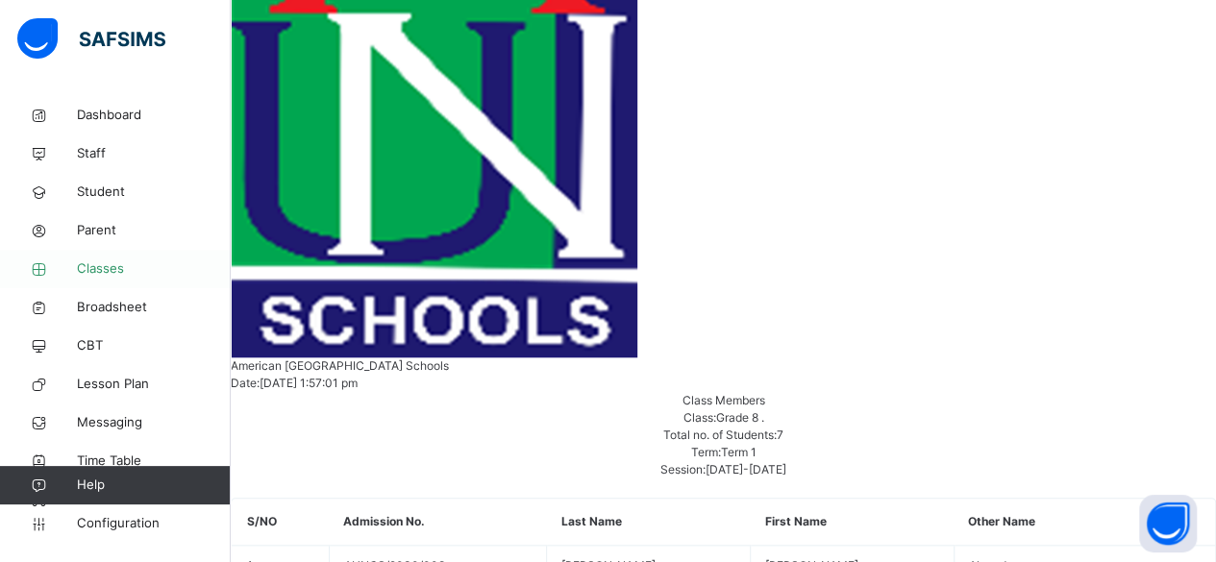
click at [112, 267] on span "Classes" at bounding box center [154, 269] width 154 height 19
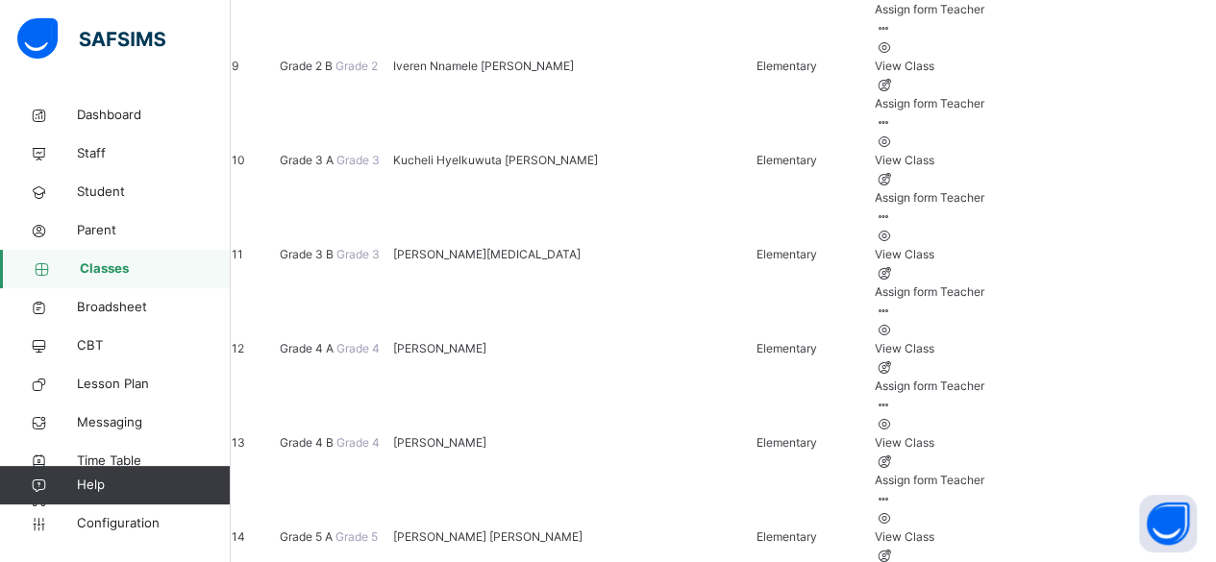
scroll to position [1040, 0]
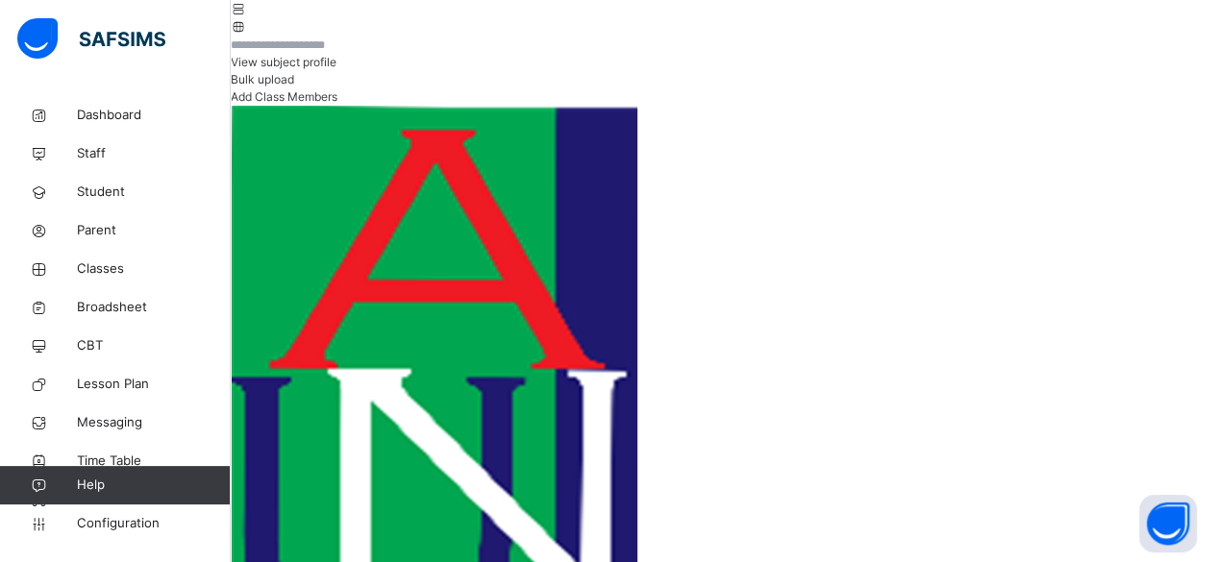
scroll to position [421, 0]
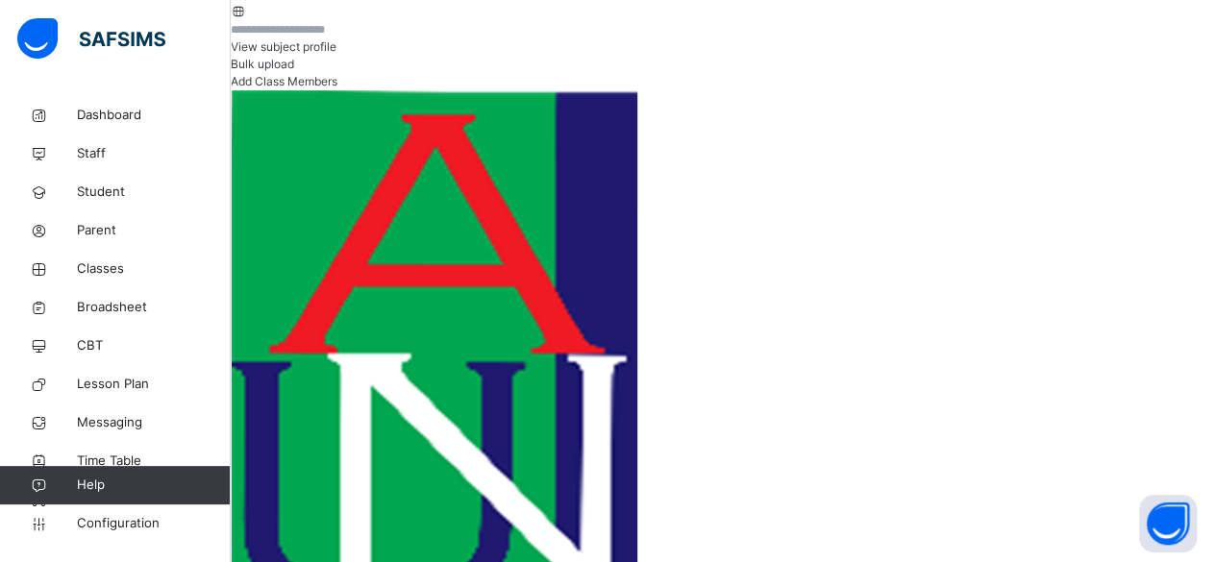
click at [336, 54] on span "View subject profile" at bounding box center [284, 46] width 106 height 14
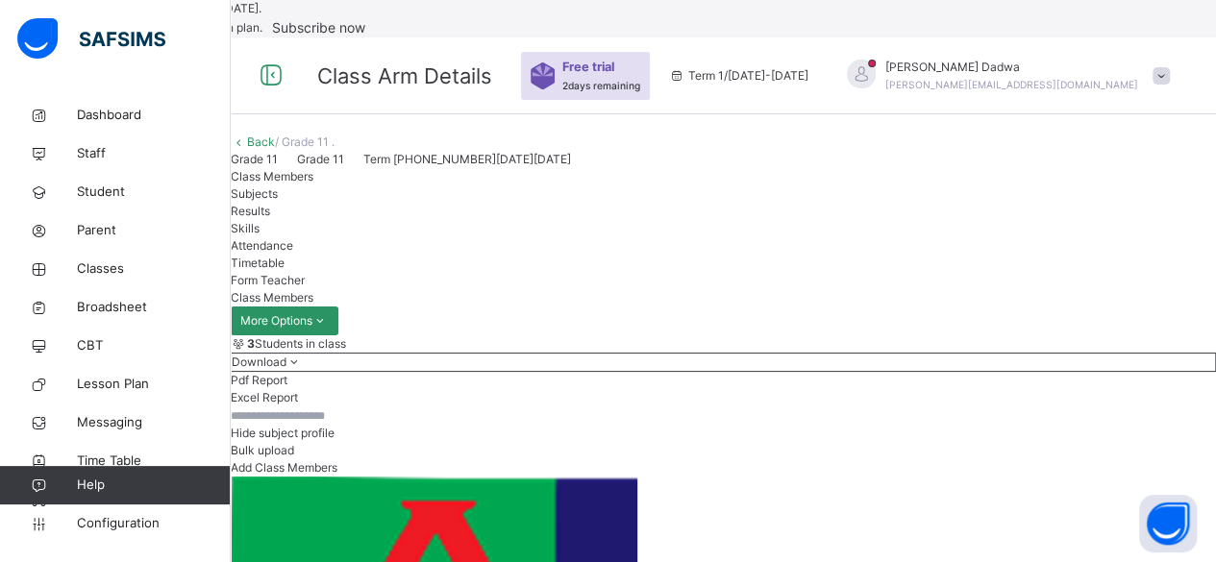
scroll to position [192, 0]
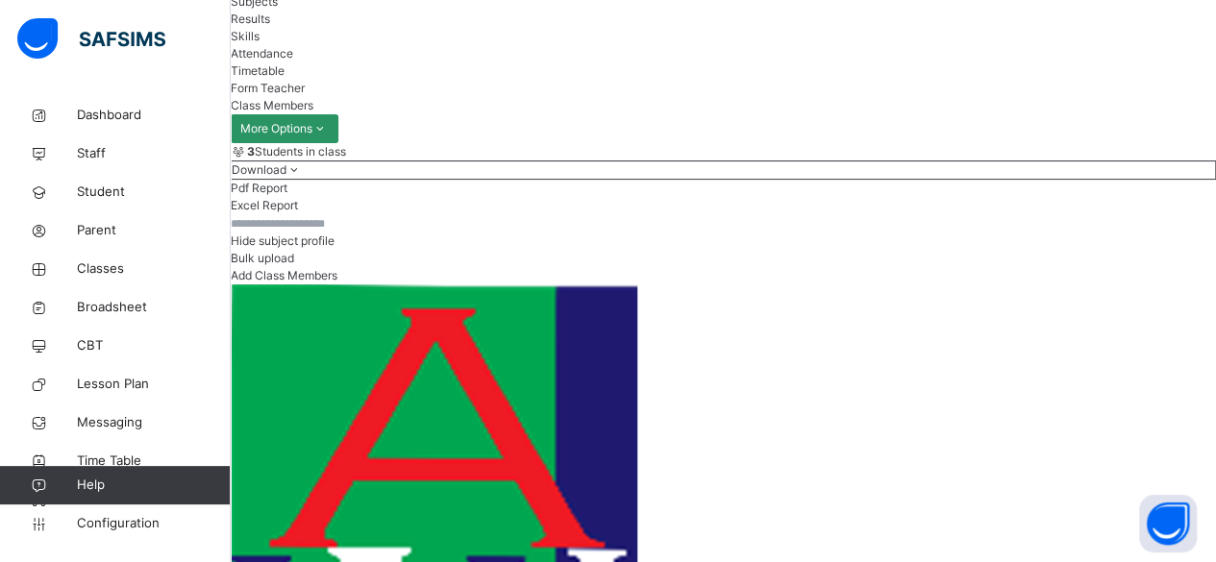
click at [278, 9] on span "Subjects" at bounding box center [254, 1] width 47 height 14
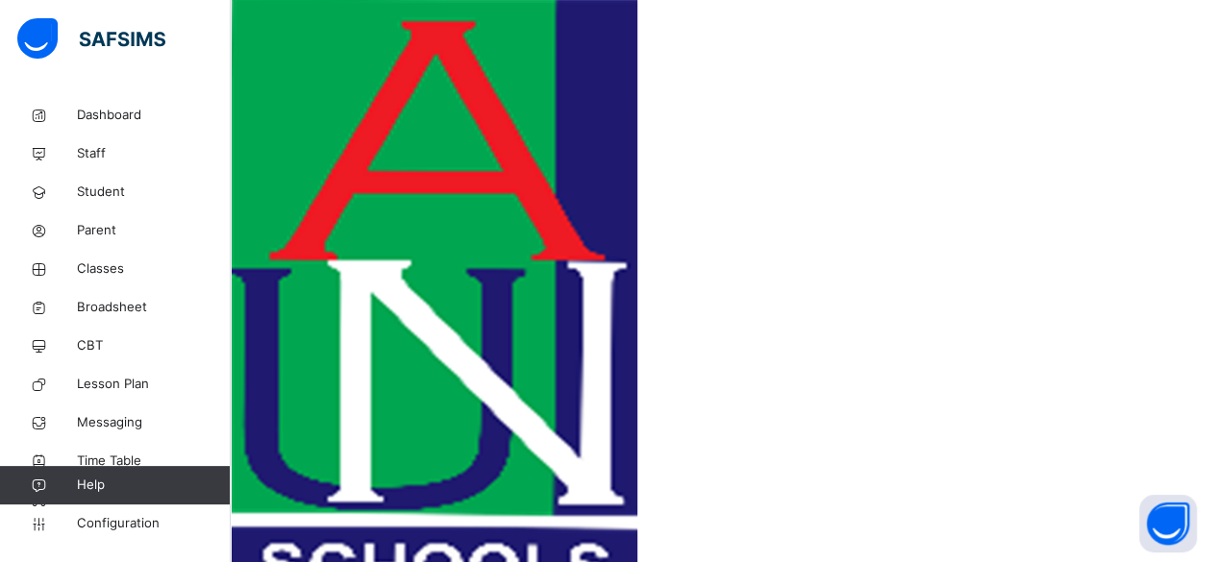
scroll to position [481, 0]
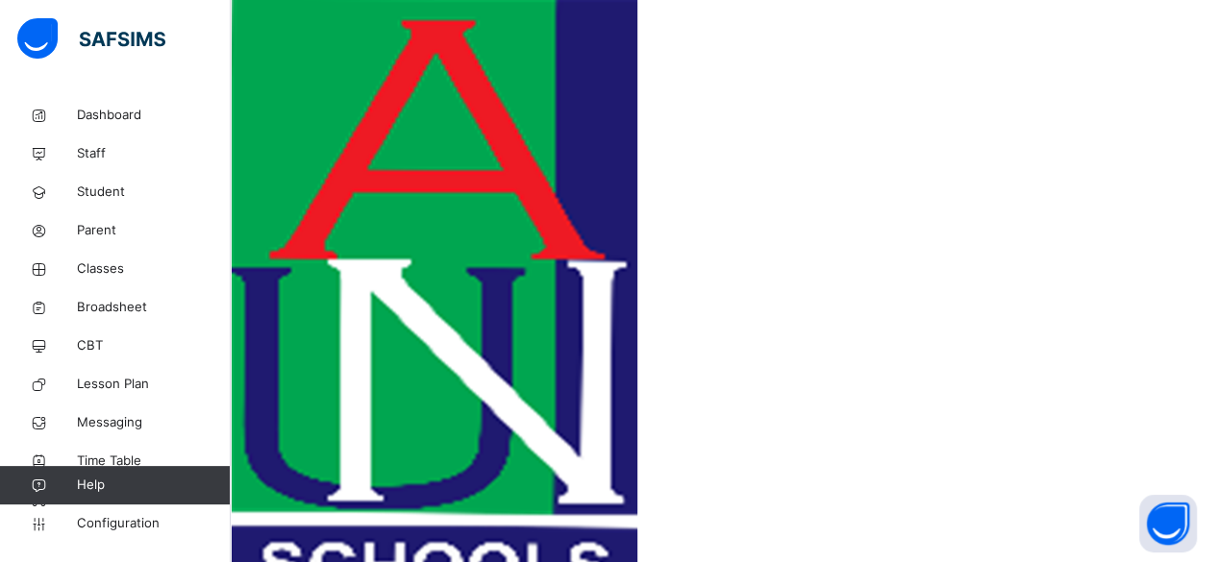
type input "****"
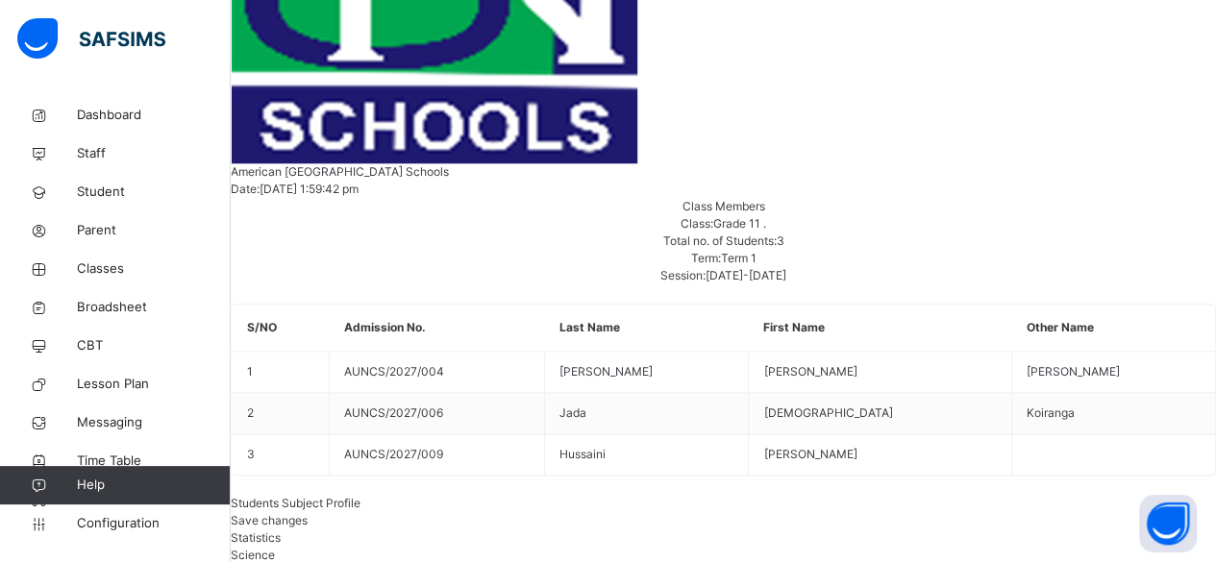
scroll to position [961, 0]
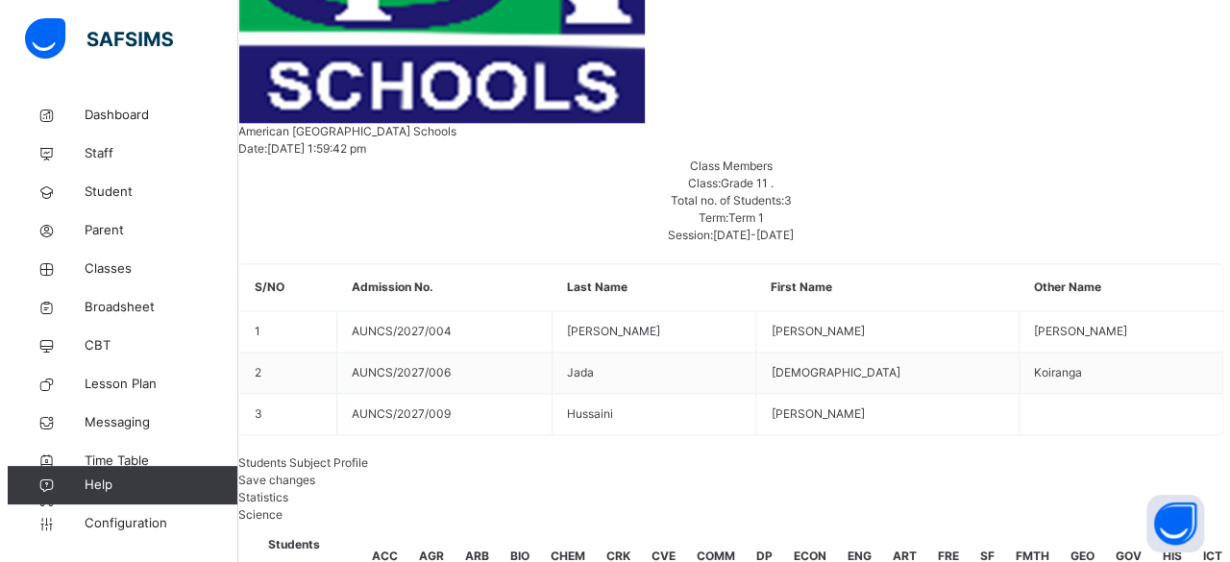
scroll to position [0, 0]
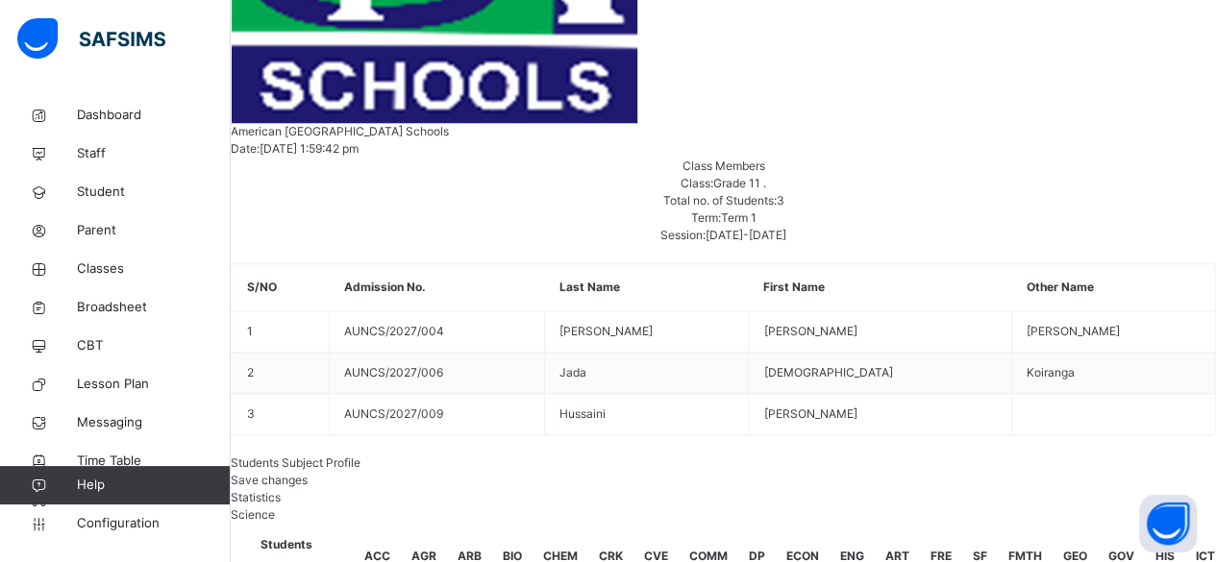
type input "****"
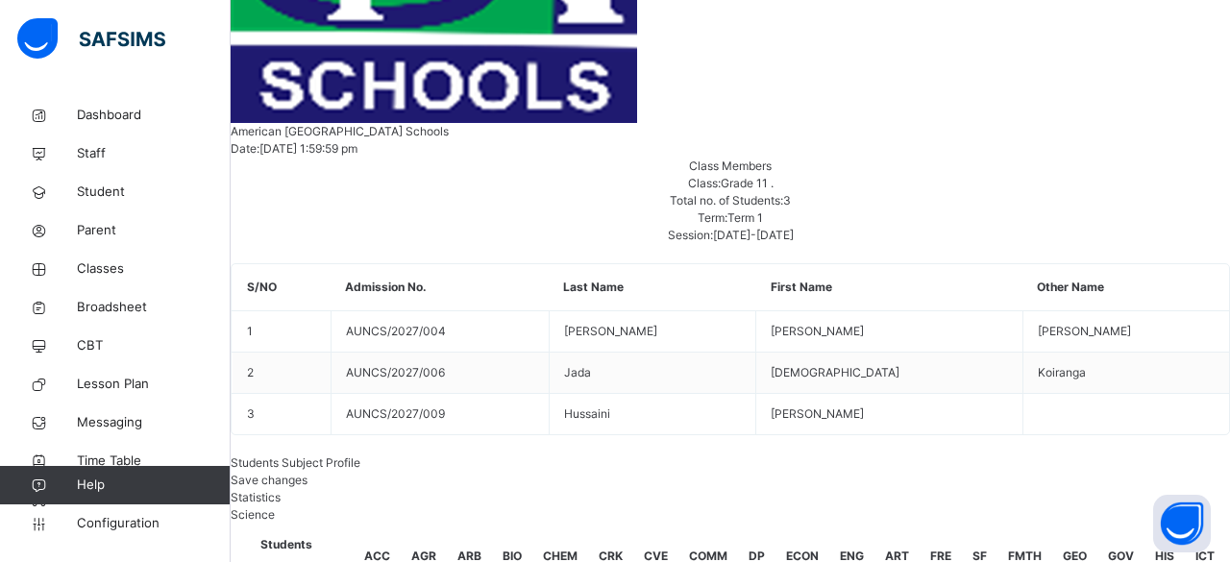
type input "*"
type input "****"
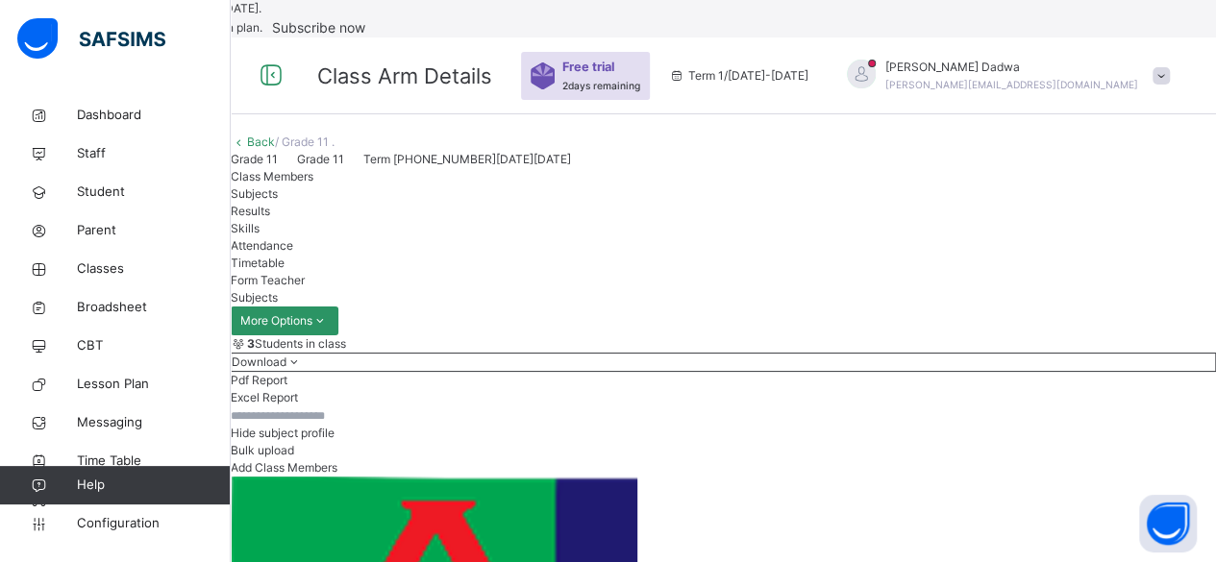
click at [260, 236] on span "Skills" at bounding box center [245, 228] width 29 height 14
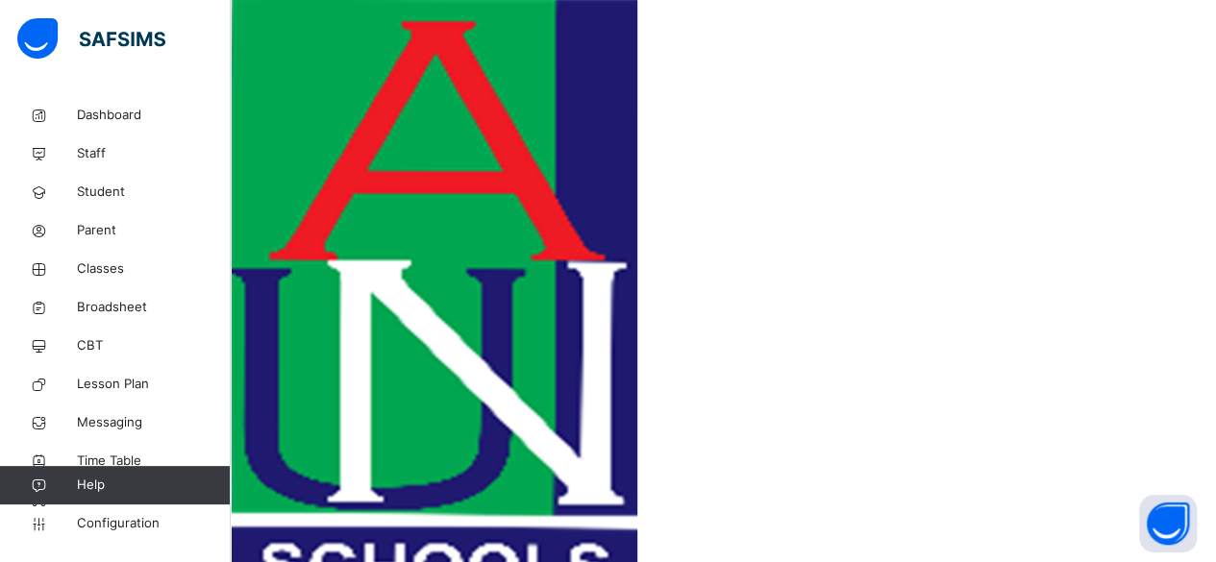
scroll to position [481, 0]
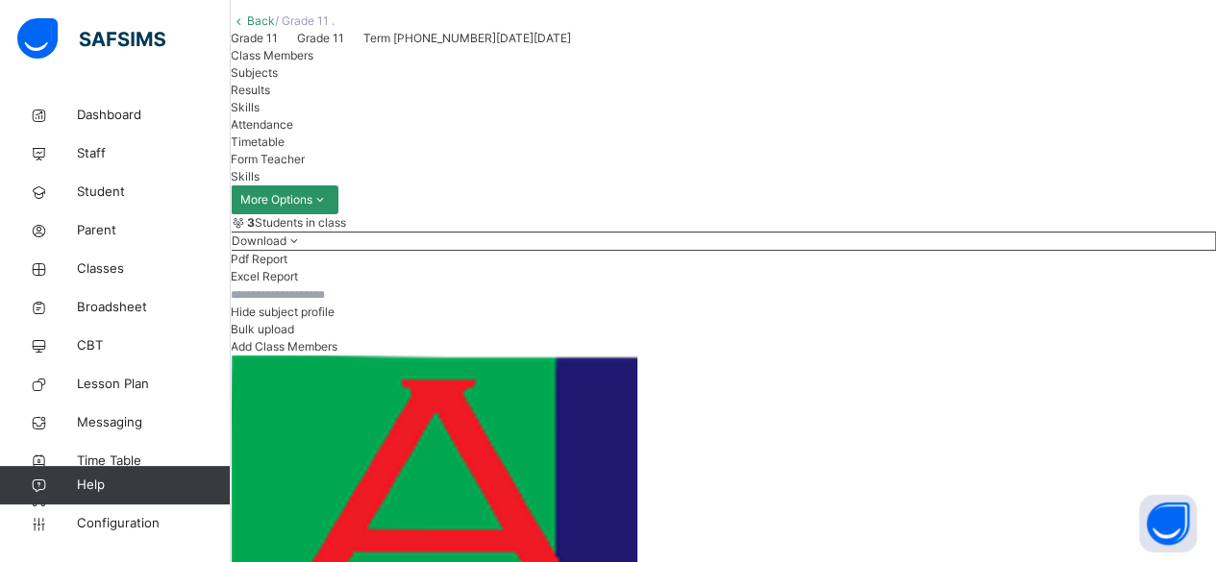
scroll to position [217, 0]
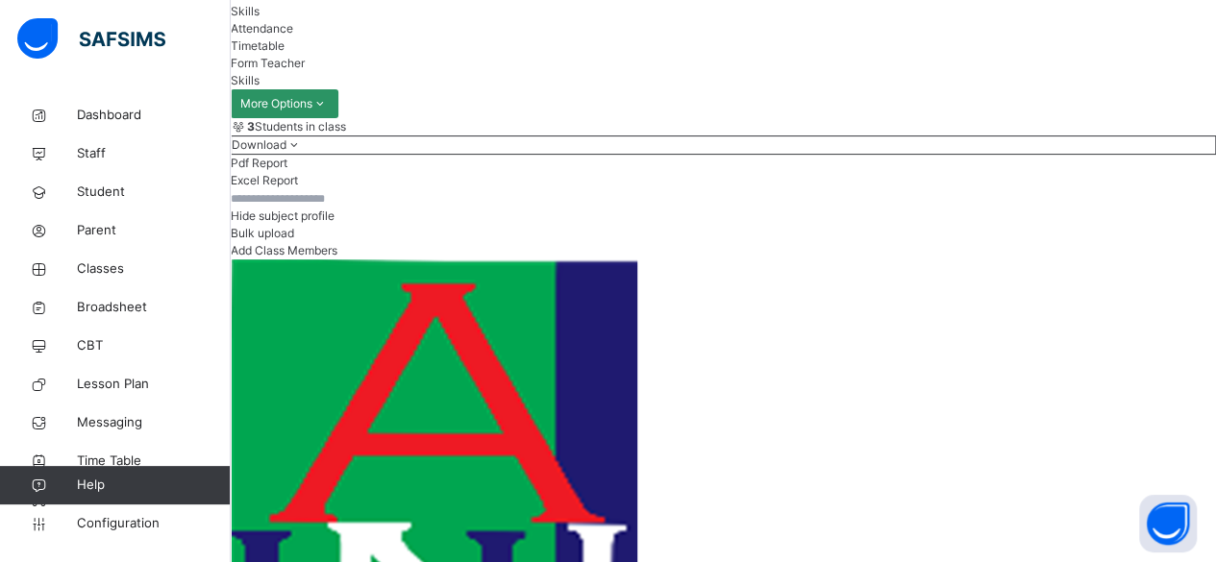
click at [293, 36] on span "Attendance" at bounding box center [262, 28] width 62 height 14
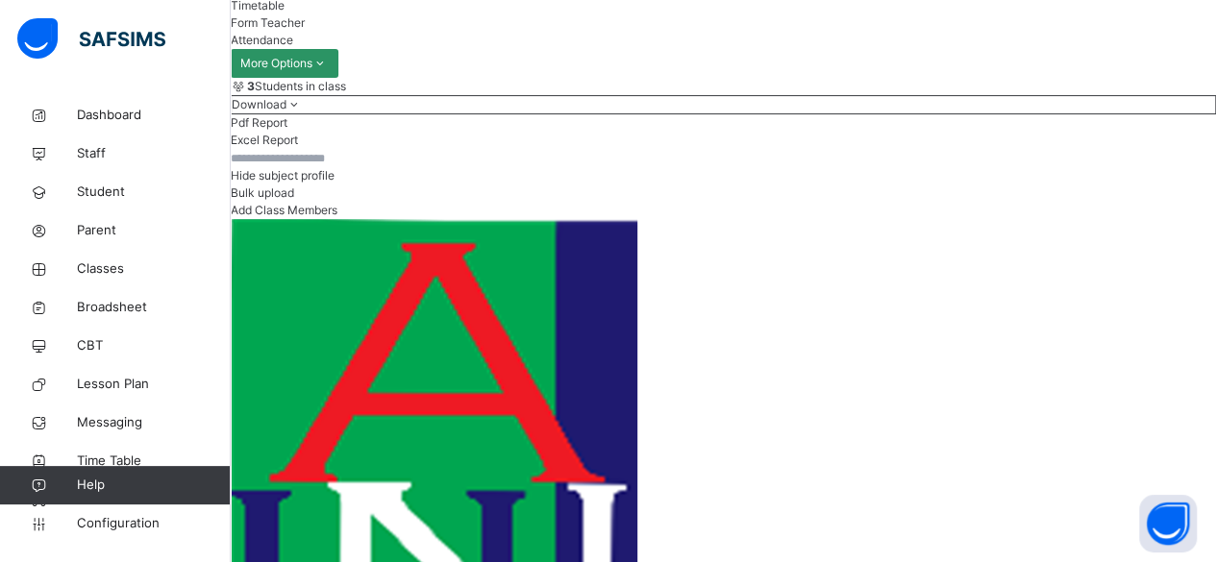
scroll to position [288, 0]
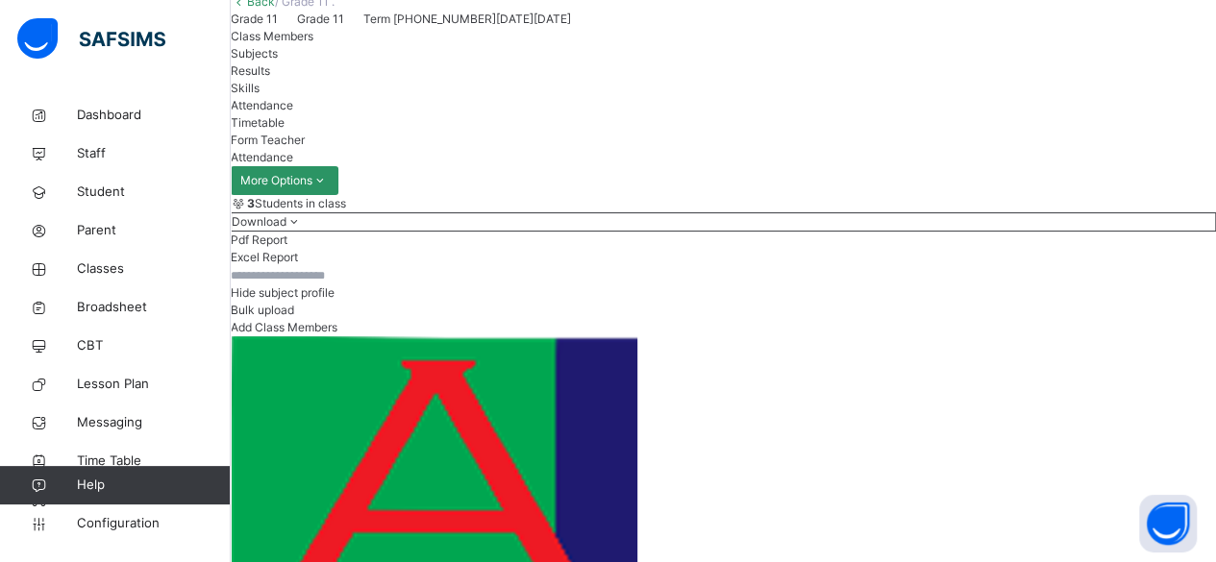
scroll to position [0, 0]
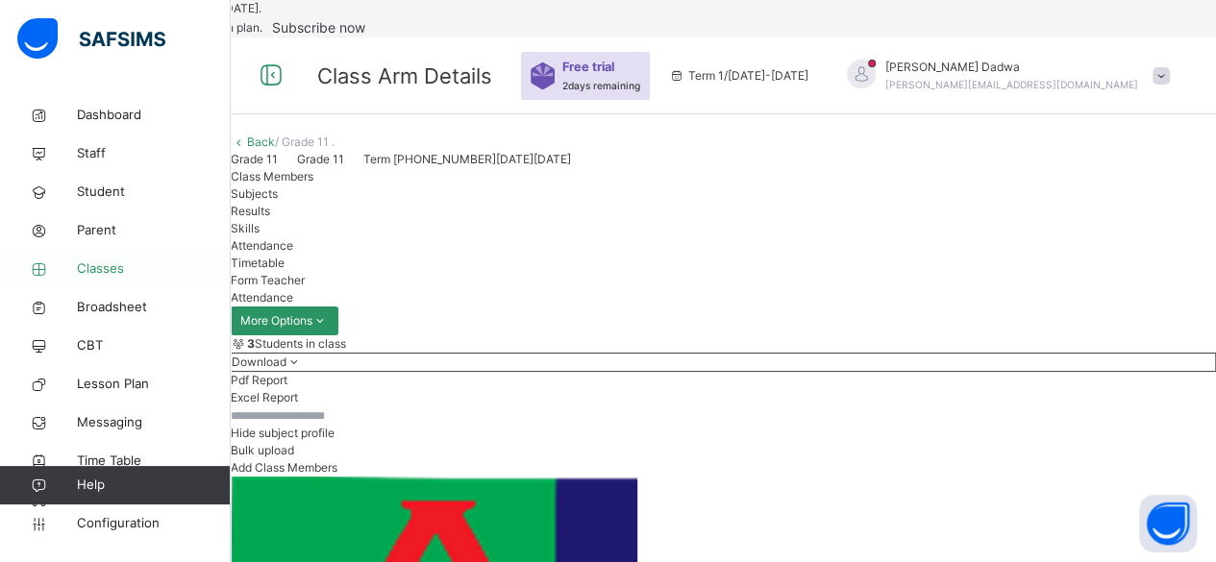
click at [108, 266] on span "Classes" at bounding box center [154, 269] width 154 height 19
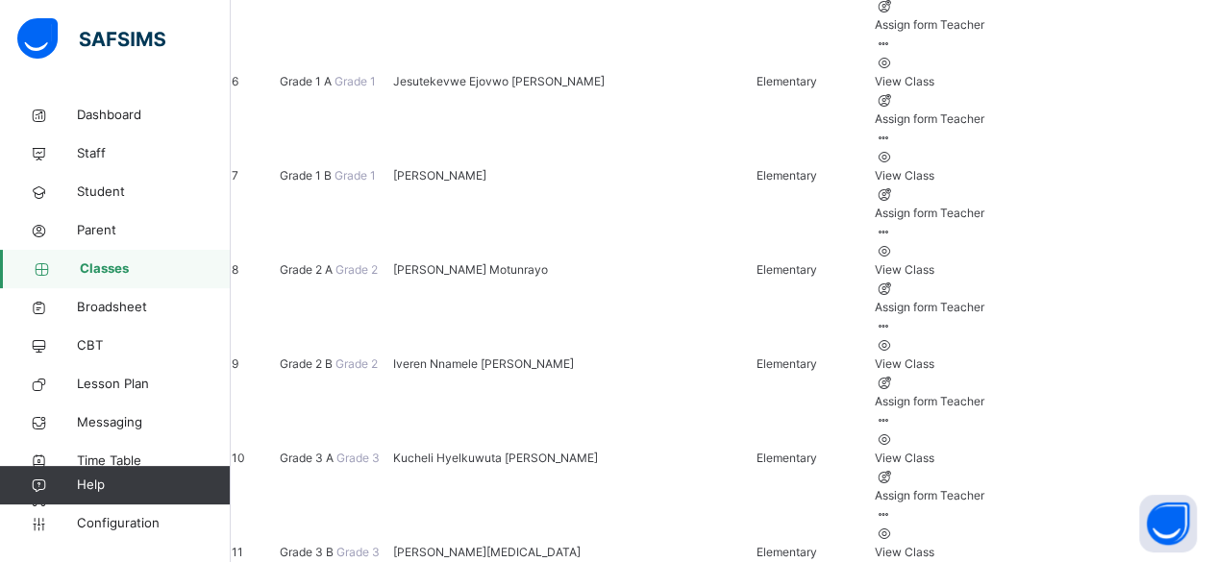
scroll to position [961, 0]
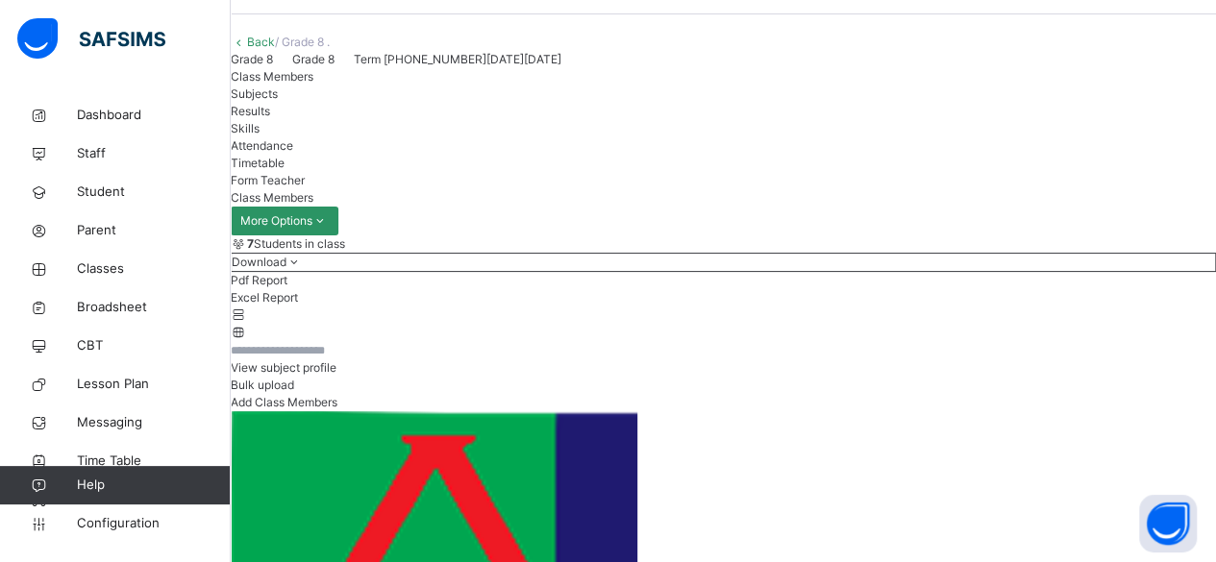
scroll to position [192, 0]
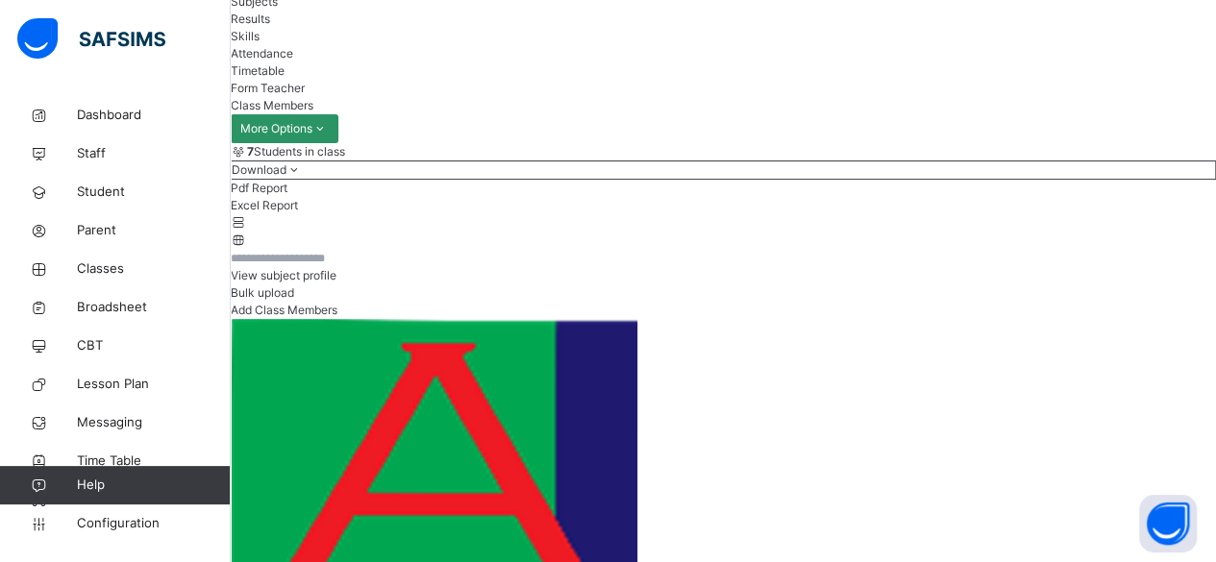
click at [278, 9] on span "Subjects" at bounding box center [254, 1] width 47 height 14
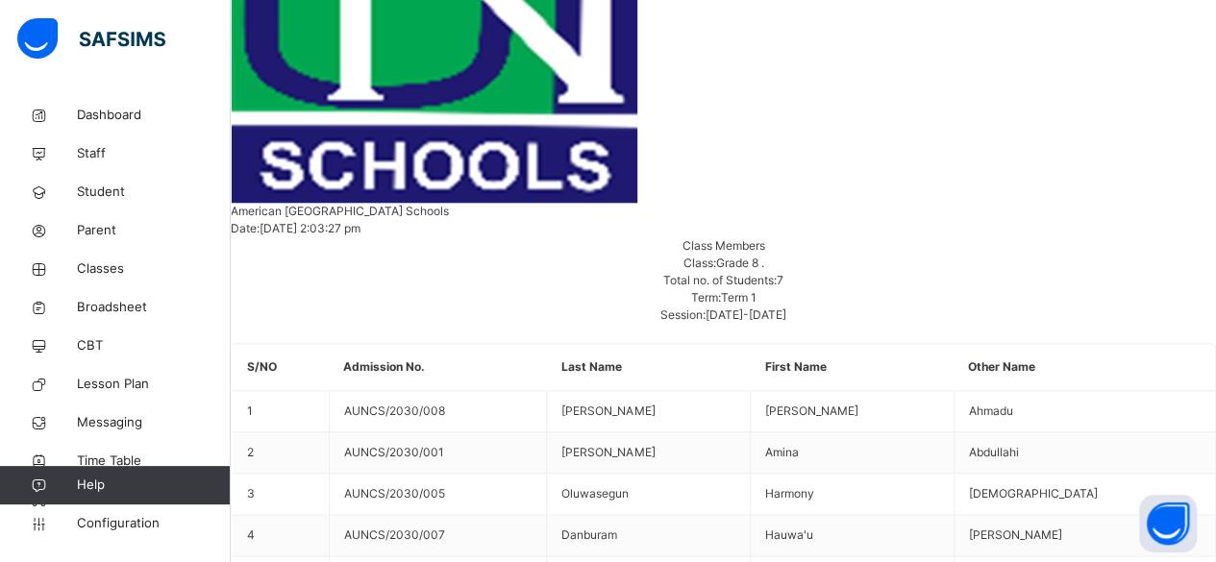
scroll to position [830, 0]
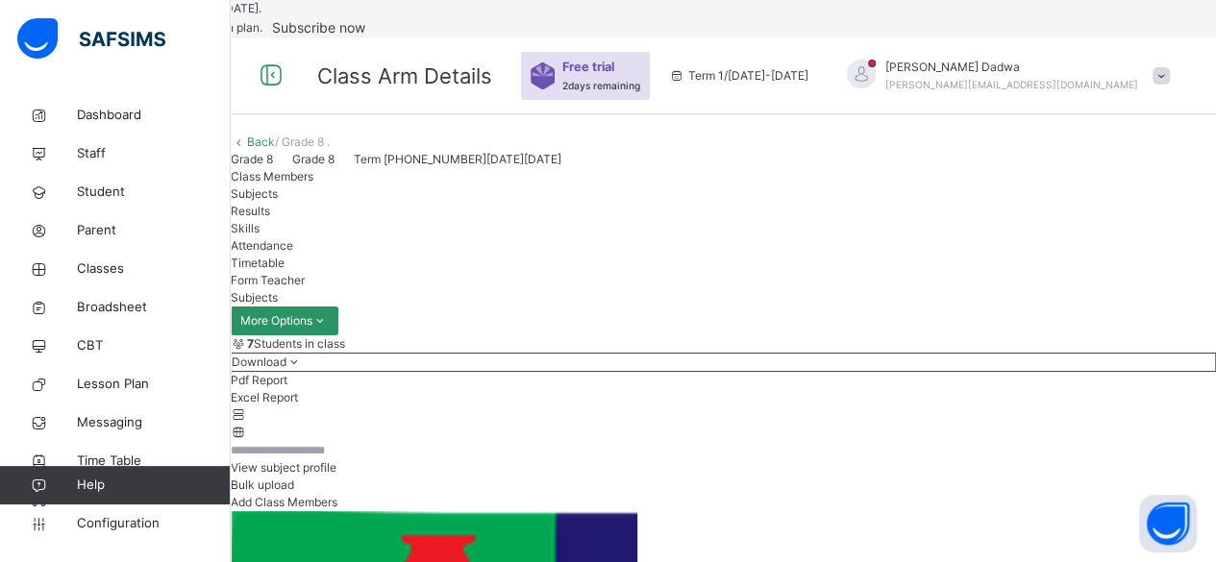
scroll to position [0, 0]
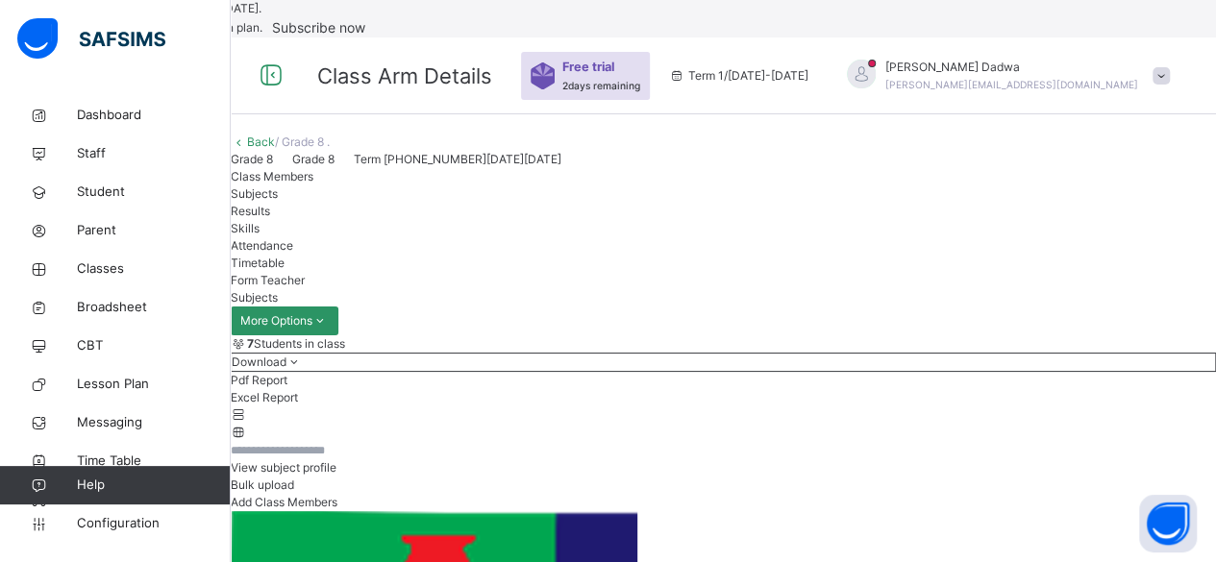
type input "*"
type input "**"
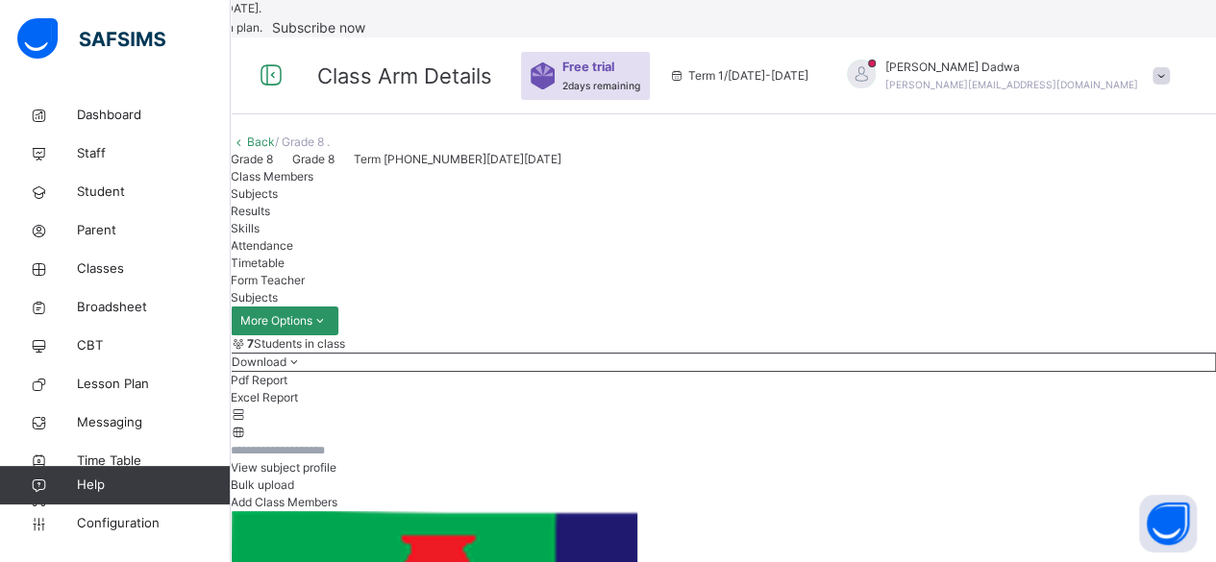
type input "**"
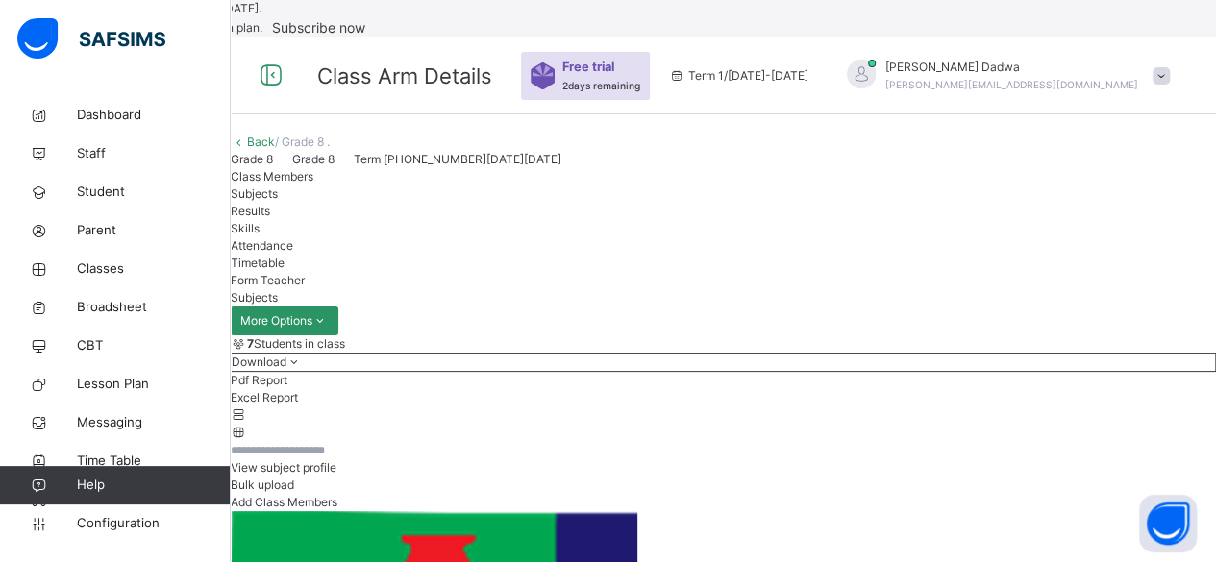
type input "**"
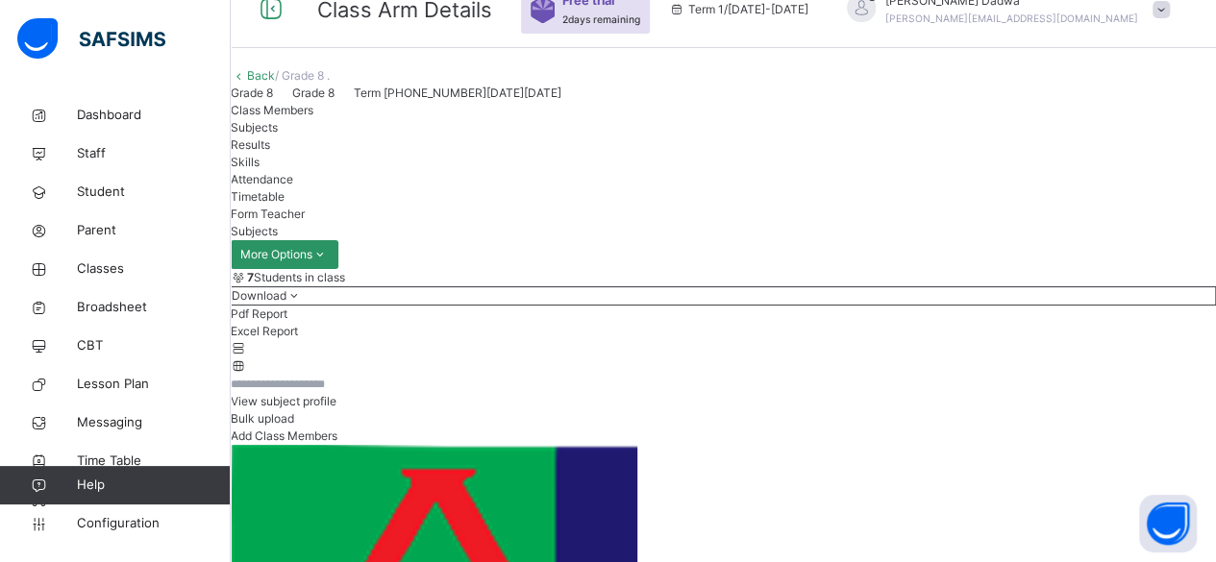
scroll to position [96, 0]
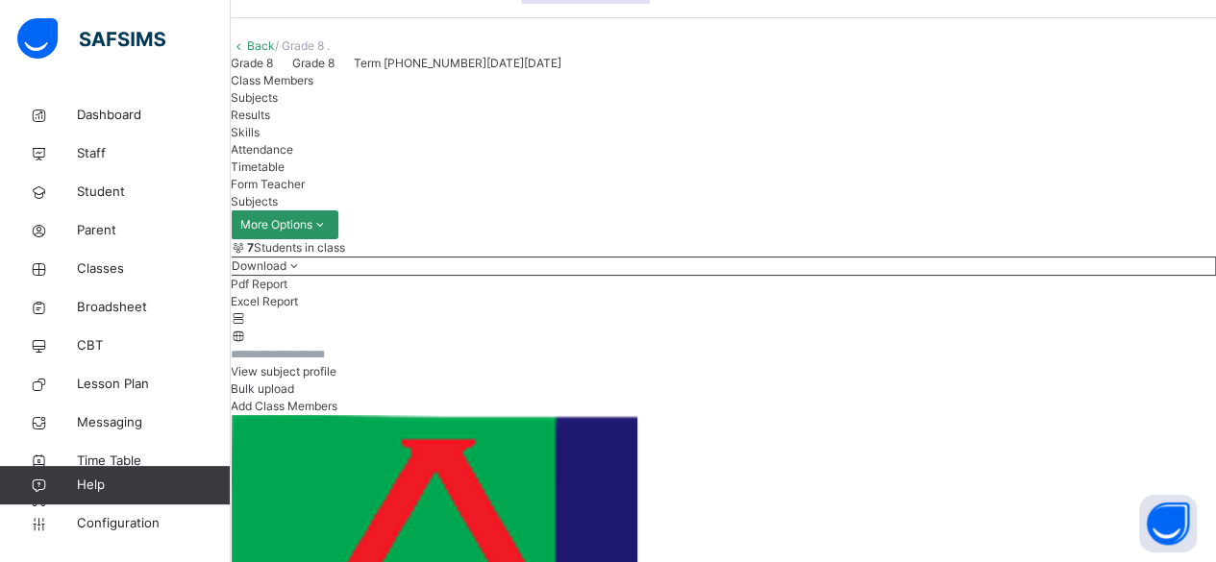
click at [293, 157] on span "Attendance" at bounding box center [262, 149] width 62 height 14
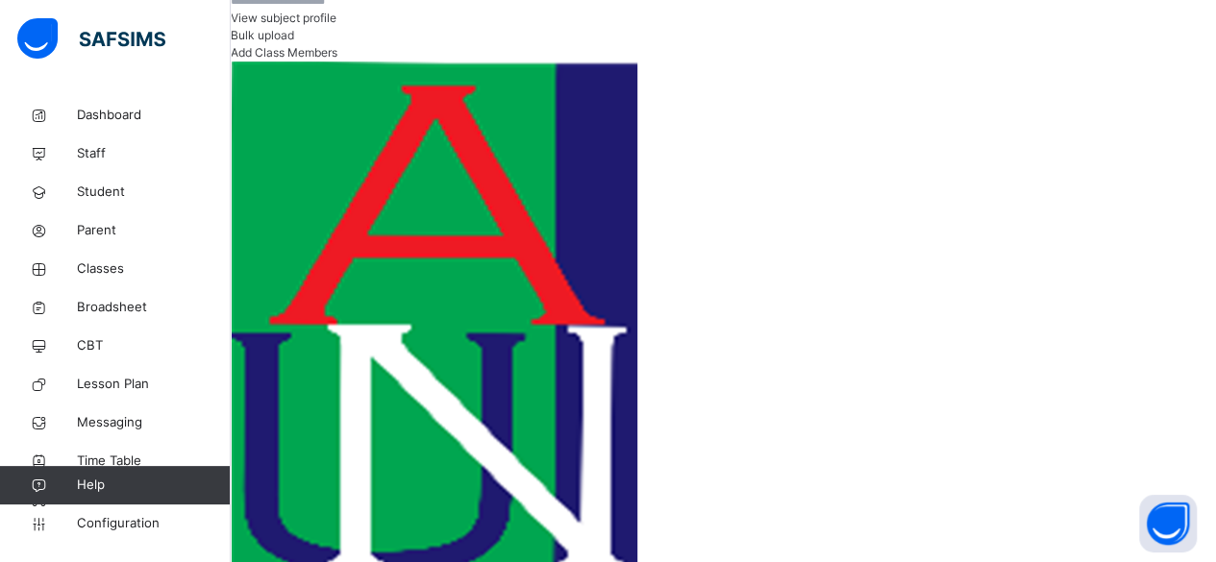
scroll to position [481, 0]
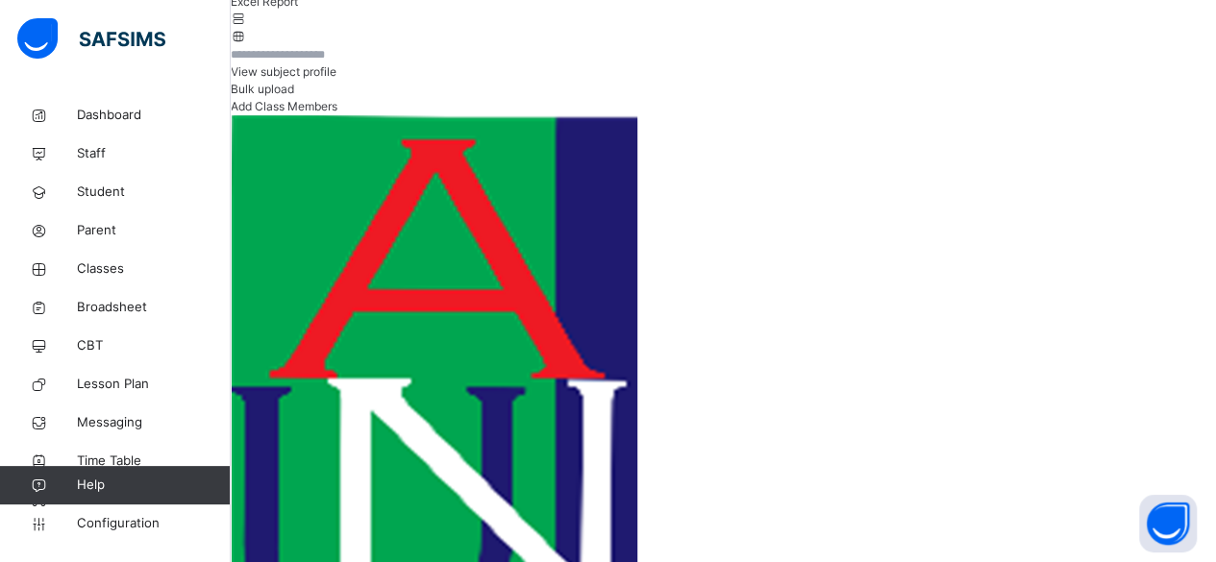
scroll to position [192, 0]
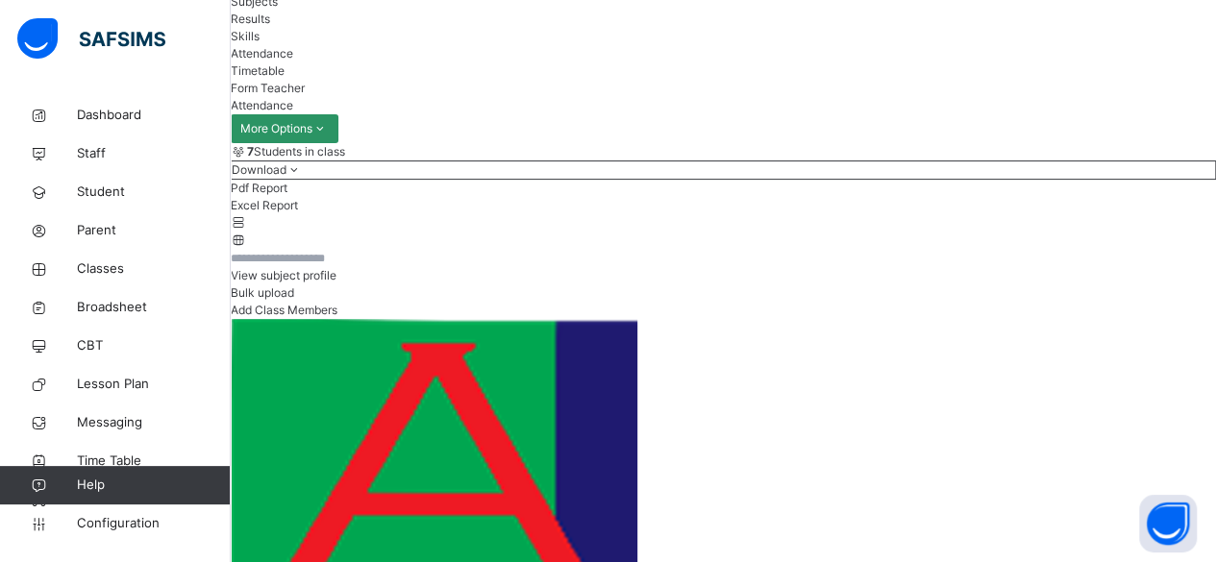
click at [278, 9] on span "Subjects" at bounding box center [254, 1] width 47 height 14
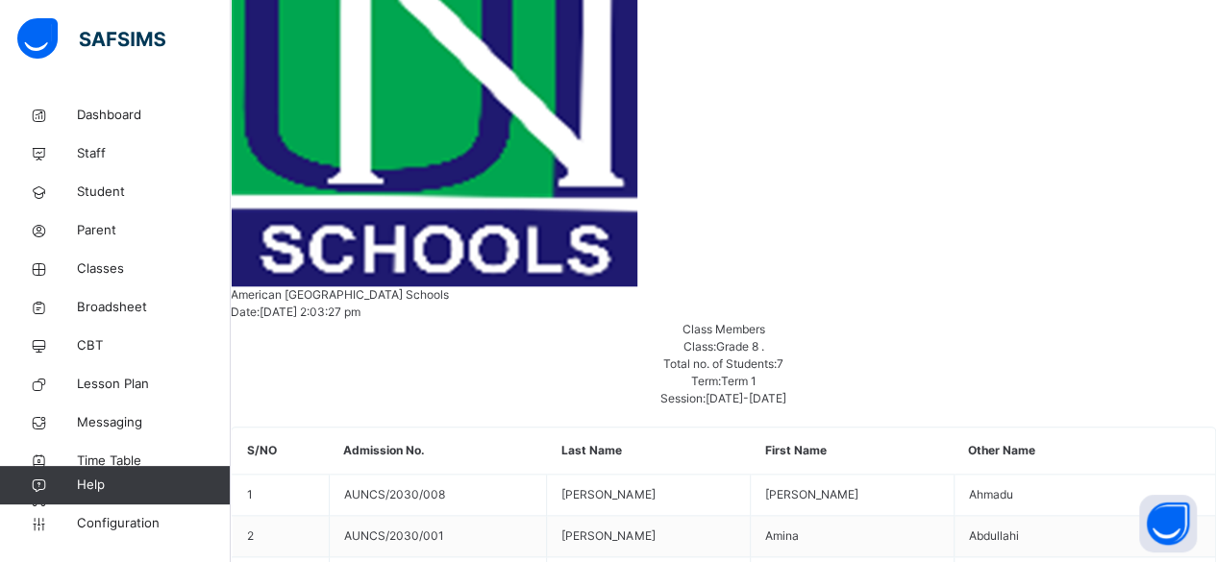
scroll to position [830, 0]
